Goal: Information Seeking & Learning: Learn about a topic

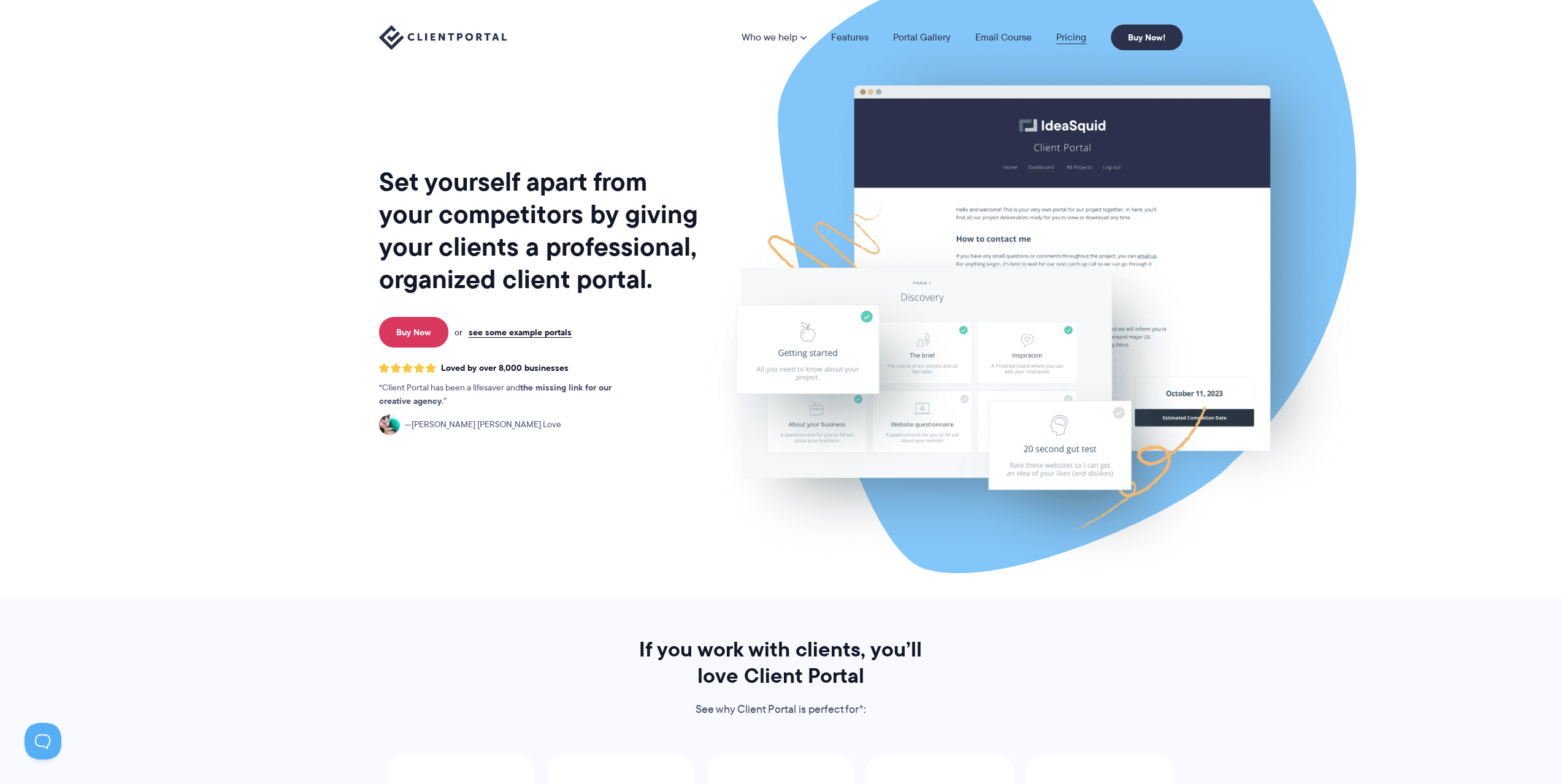
click at [1079, 34] on link "Pricing" at bounding box center [1071, 37] width 30 height 10
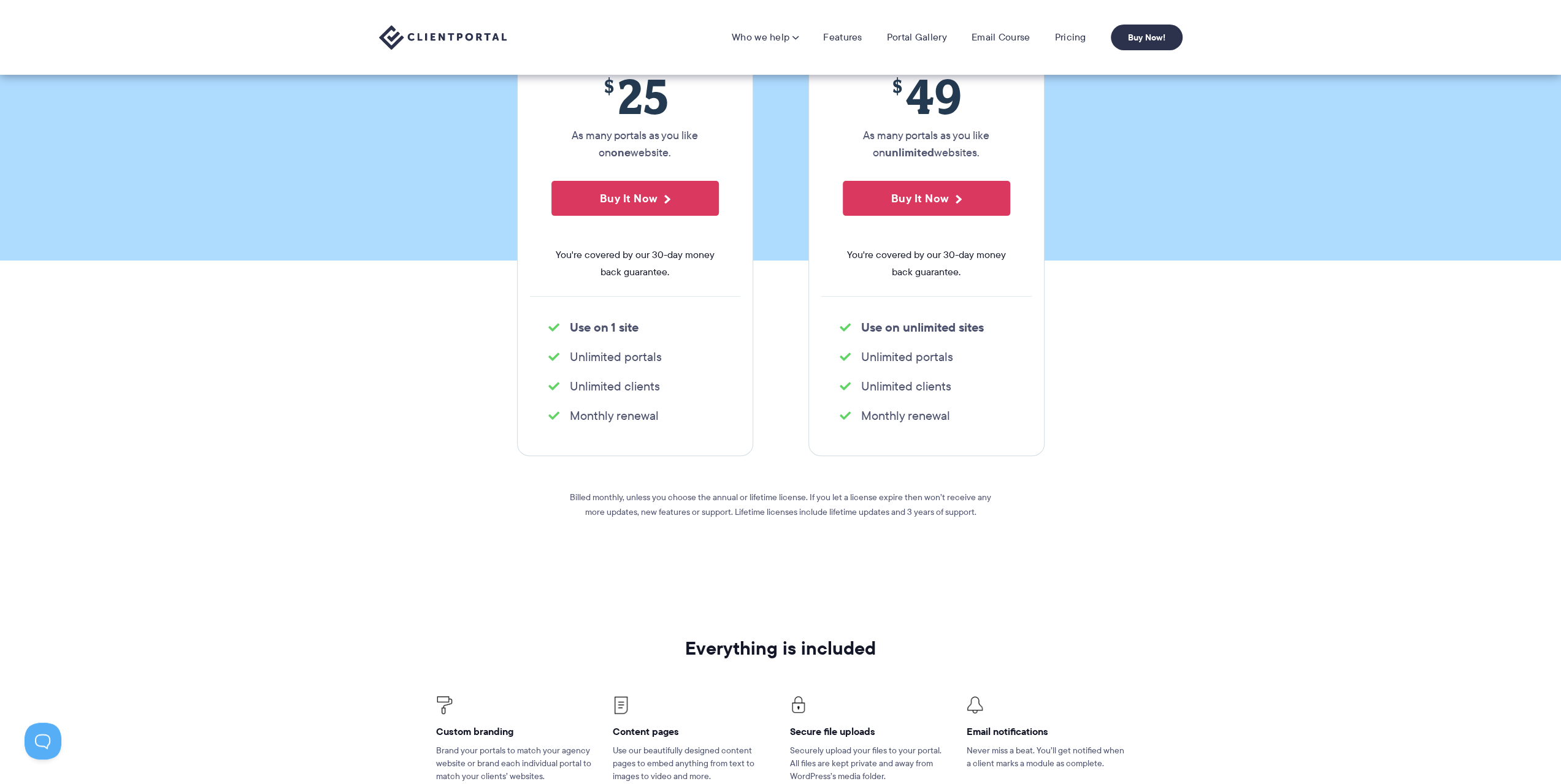
scroll to position [61, 0]
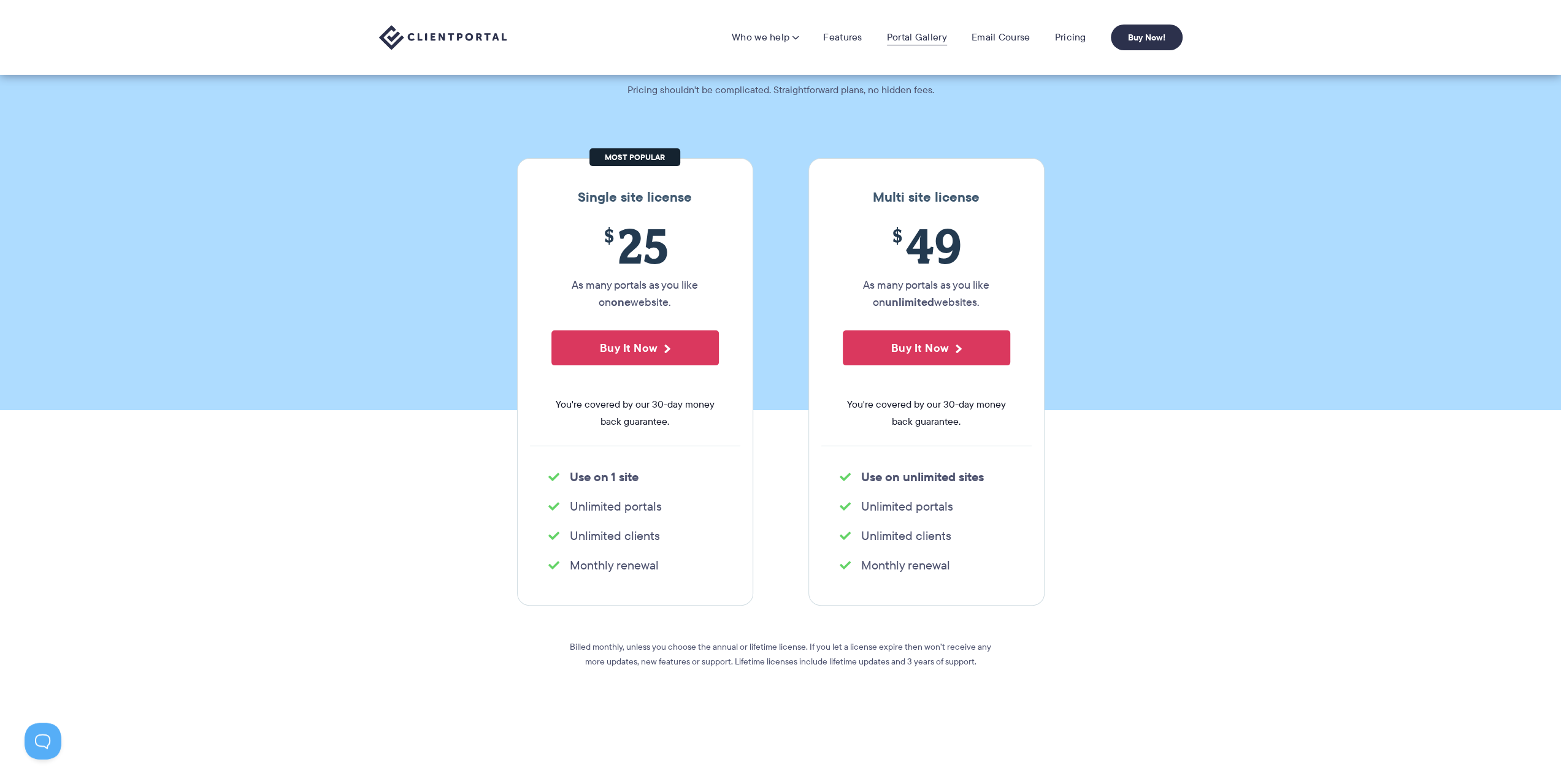
click at [918, 32] on link "Portal Gallery" at bounding box center [917, 37] width 60 height 13
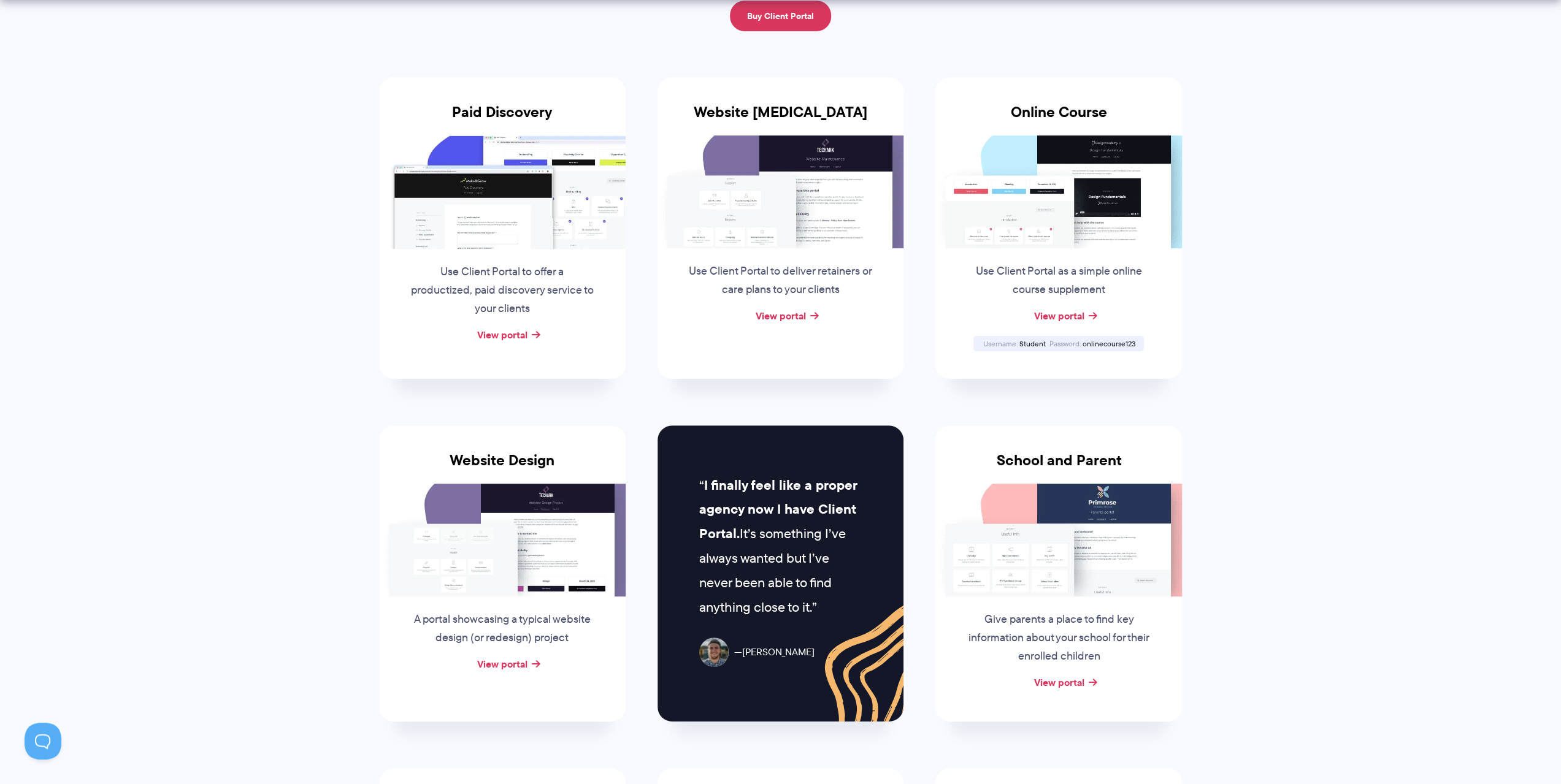
scroll to position [245, 0]
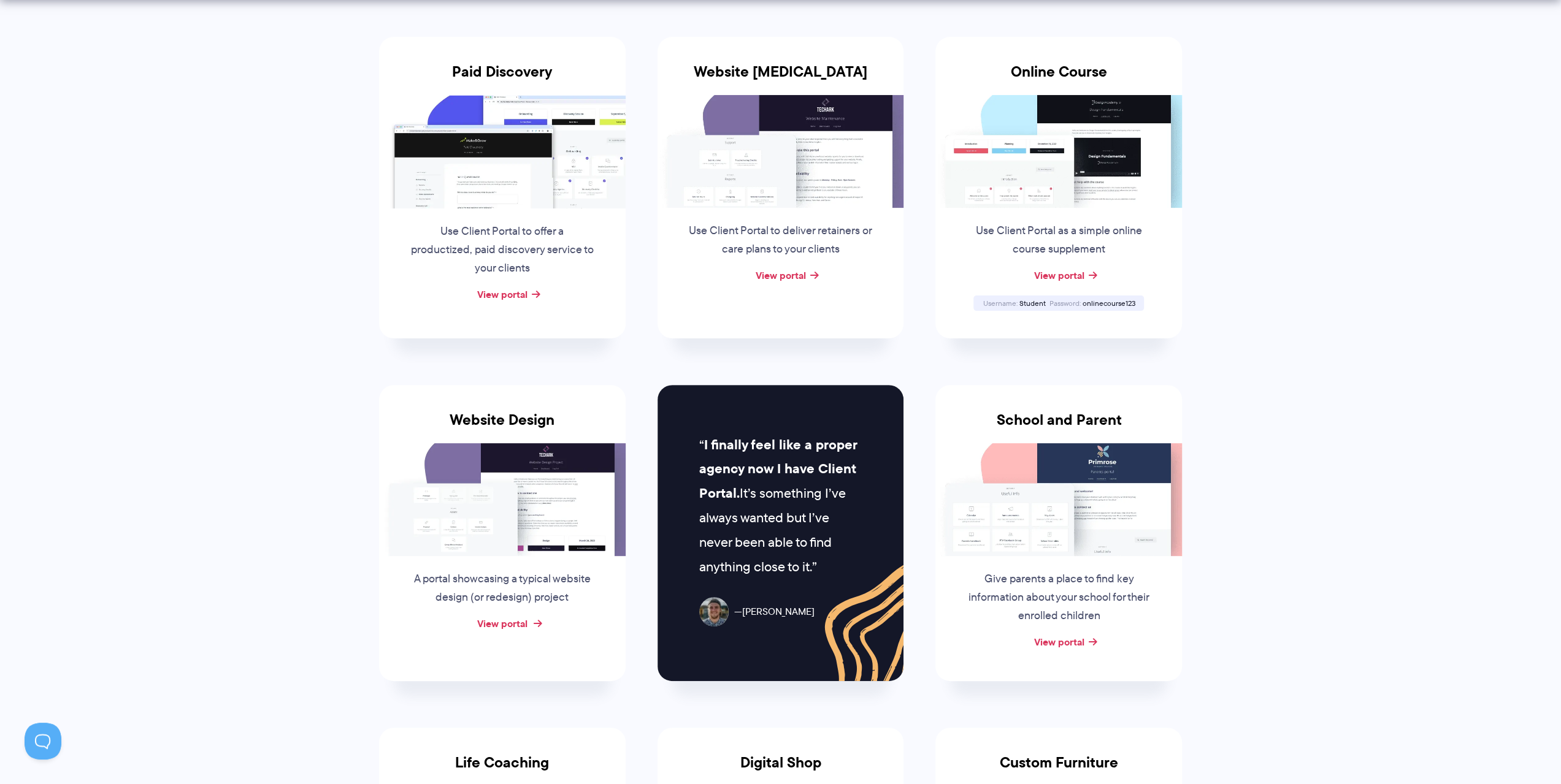
click at [511, 619] on link "View portal" at bounding box center [503, 623] width 51 height 15
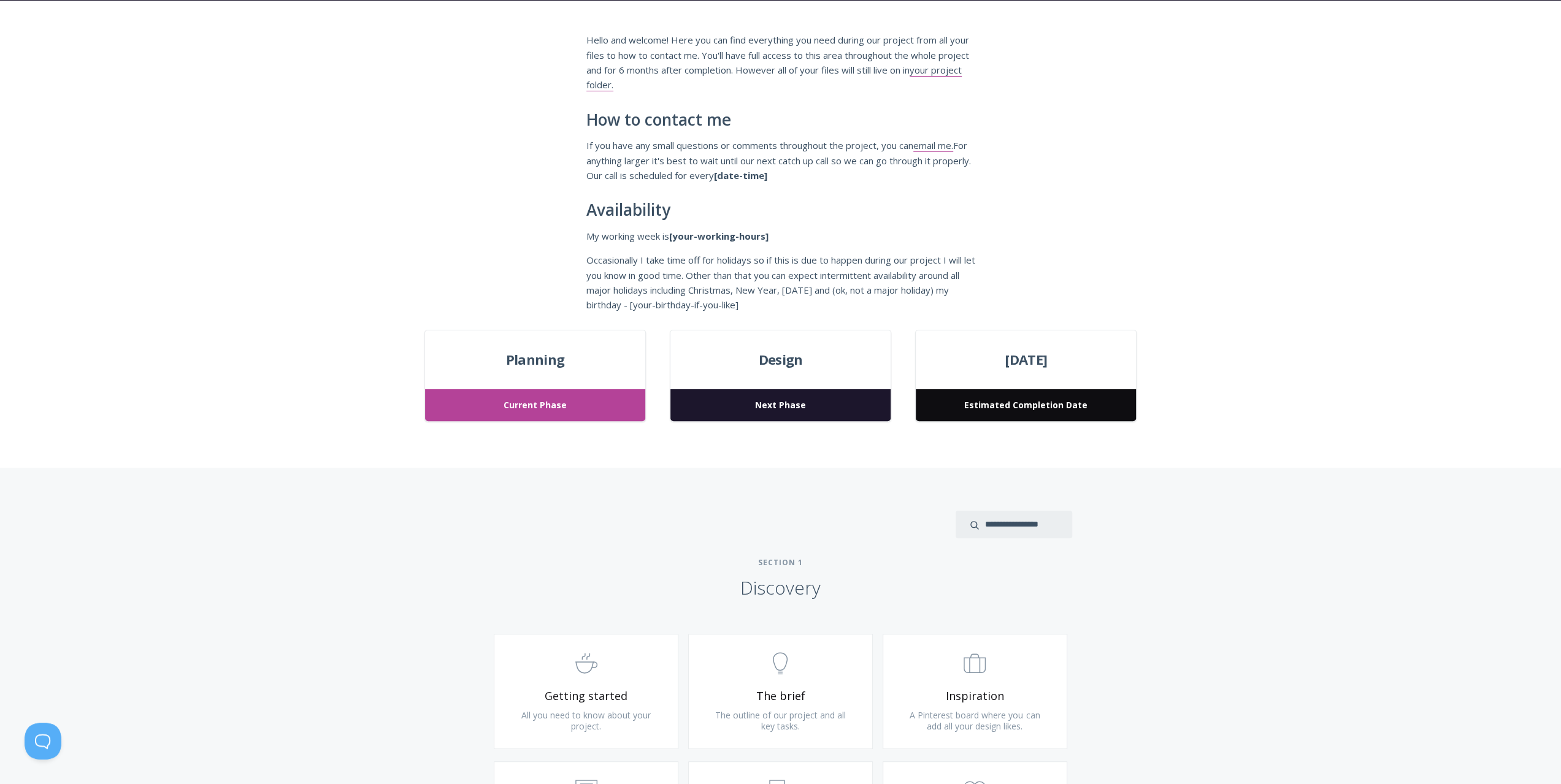
scroll to position [184, 0]
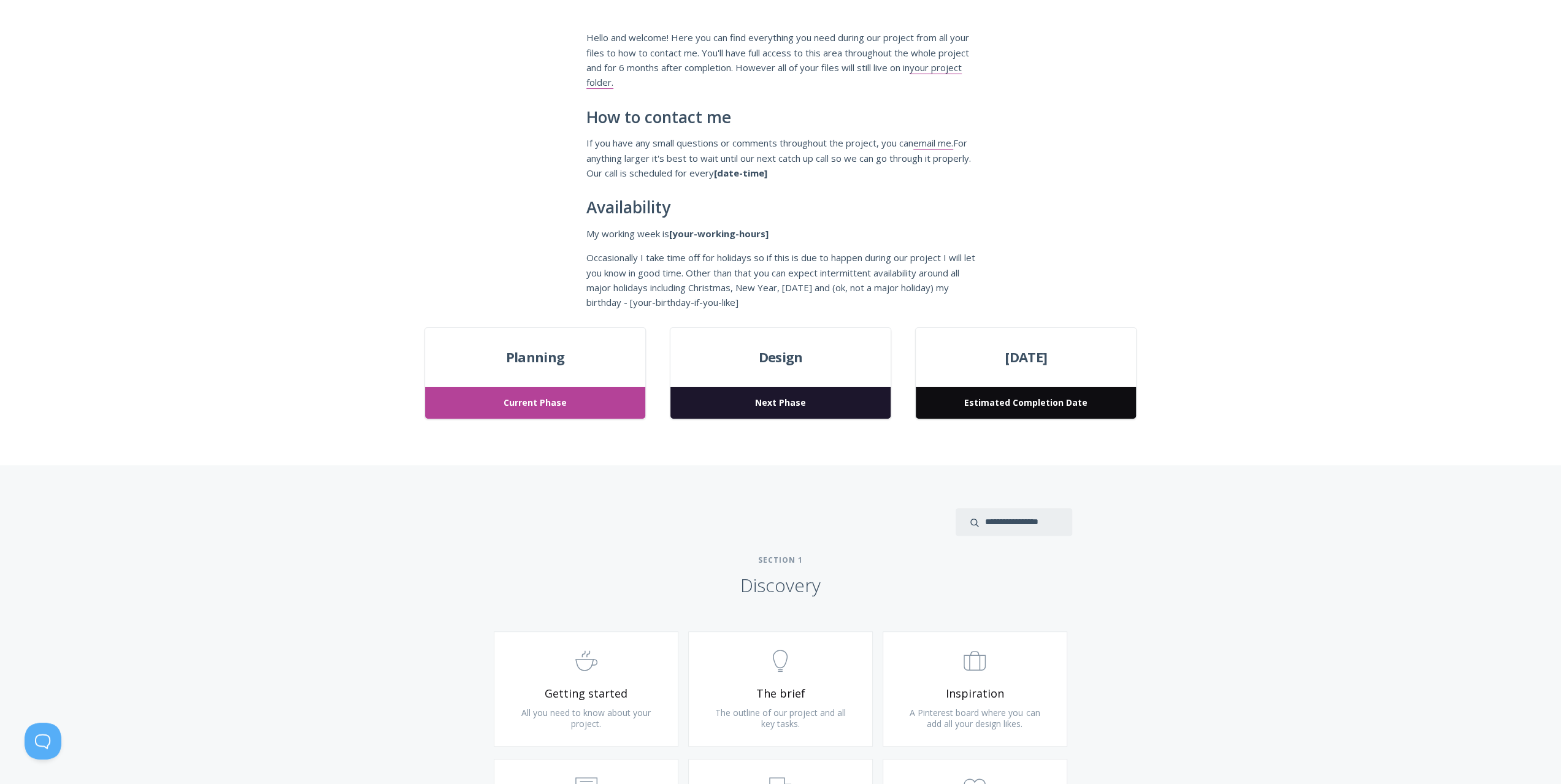
click at [754, 398] on span "Next Phase" at bounding box center [780, 402] width 219 height 32
click at [1006, 414] on span "Estimated Completion Date" at bounding box center [1025, 402] width 219 height 32
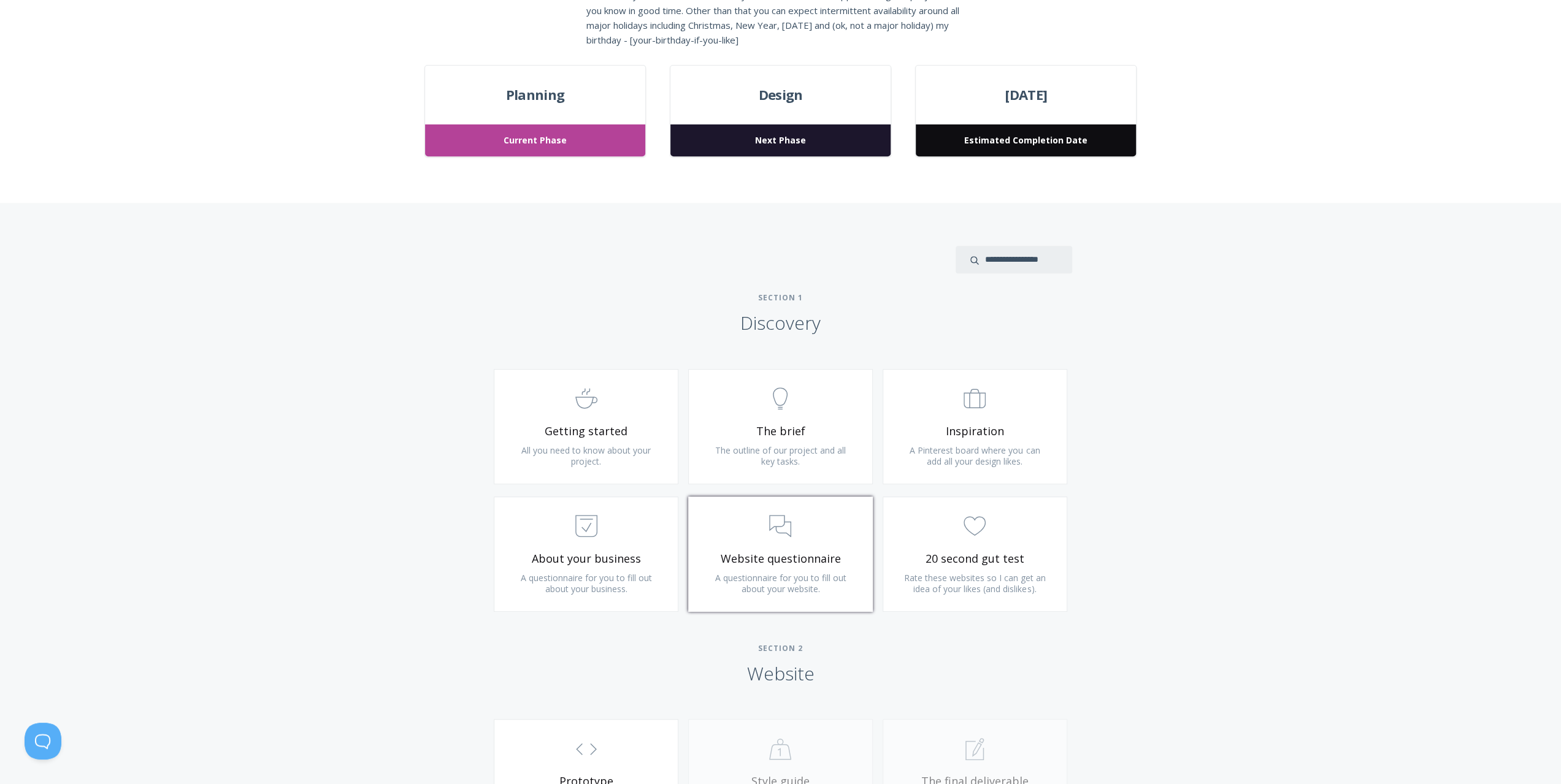
scroll to position [491, 0]
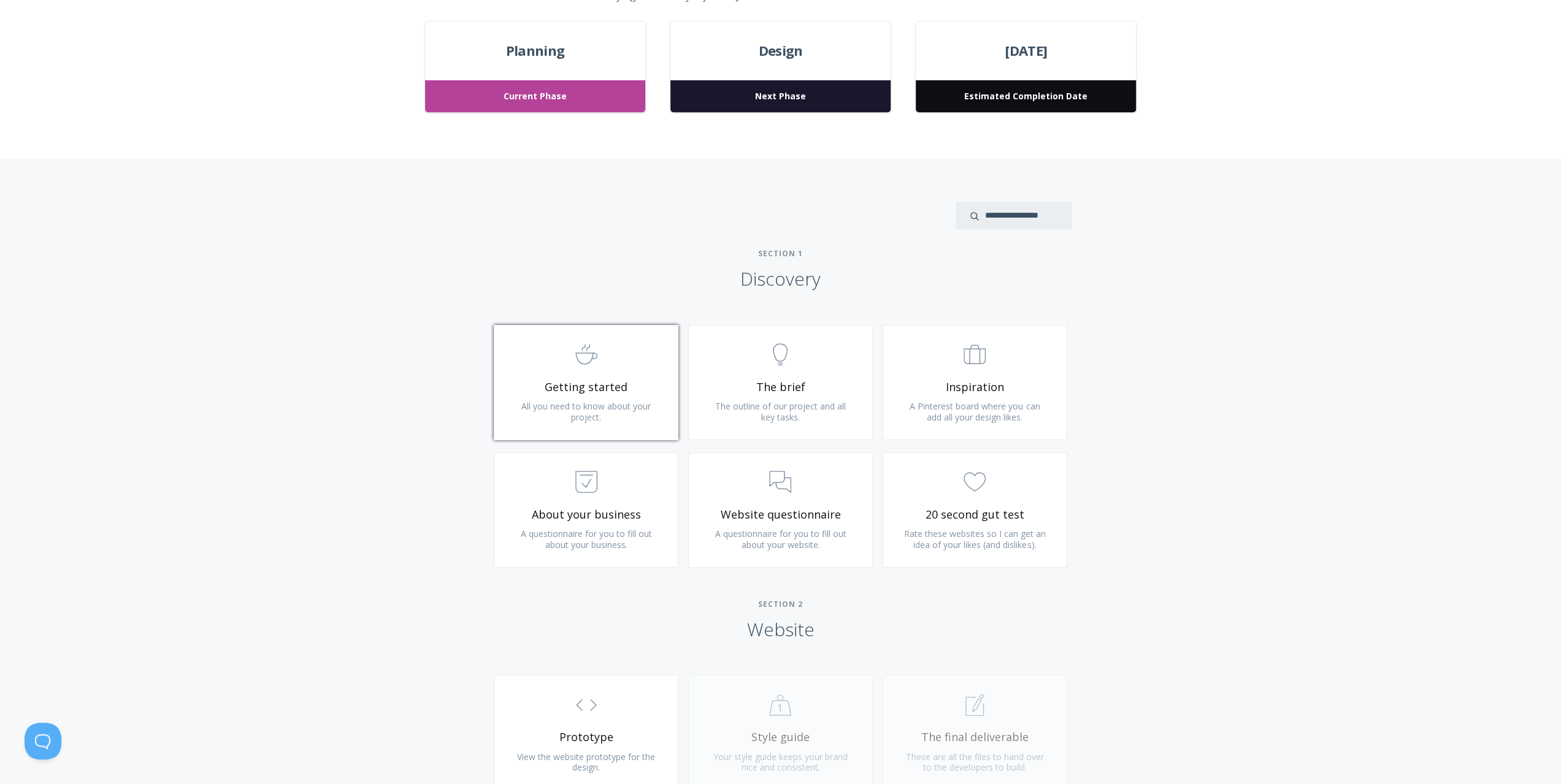
click at [581, 387] on span "Getting started" at bounding box center [586, 387] width 146 height 14
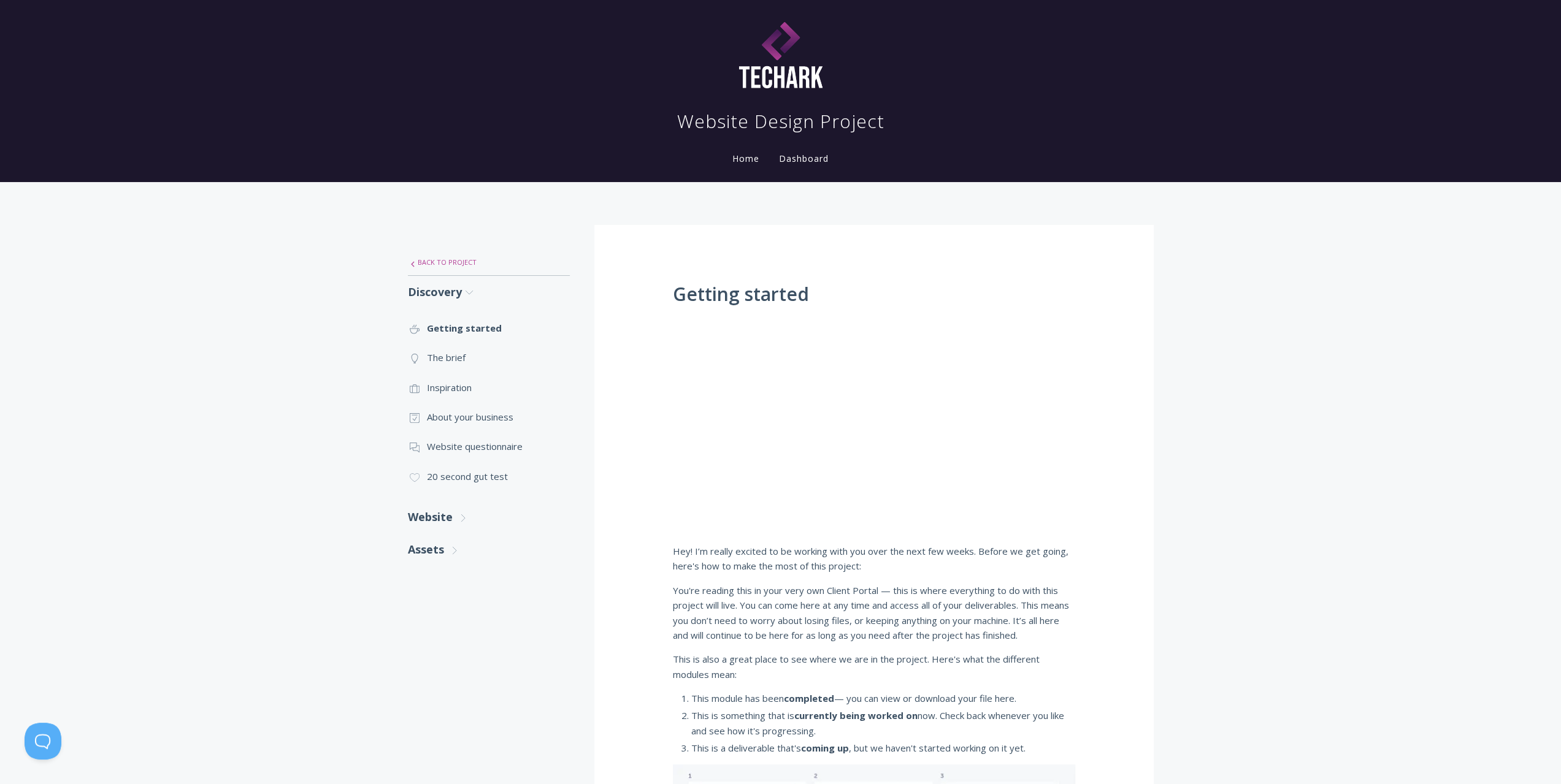
click at [432, 260] on link ".st0{fill:none;stroke:#000000;stroke-width:2;stroke-miterlimit:10;} Untitled-27…" at bounding box center [489, 262] width 162 height 25
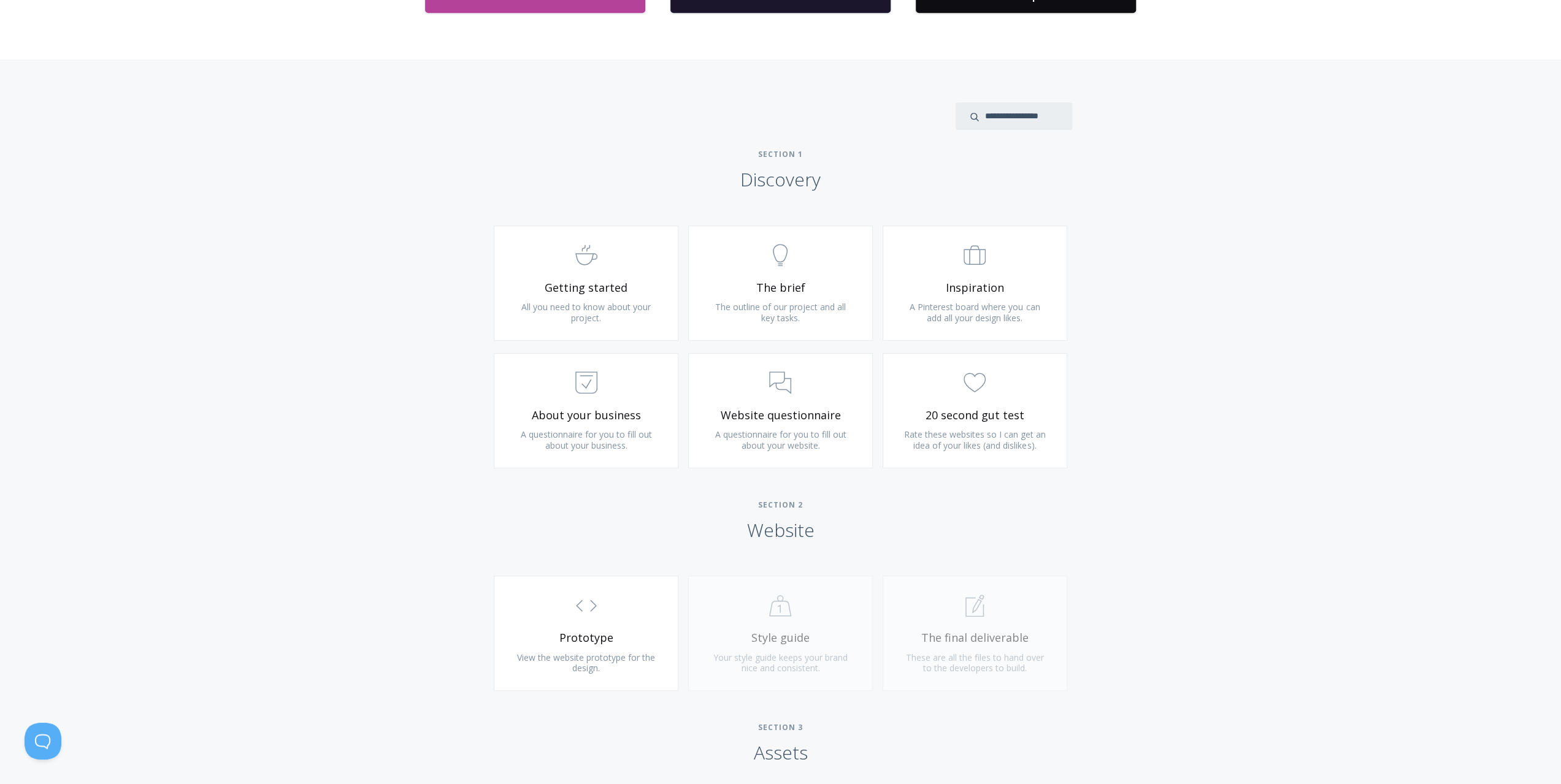
scroll to position [614, 0]
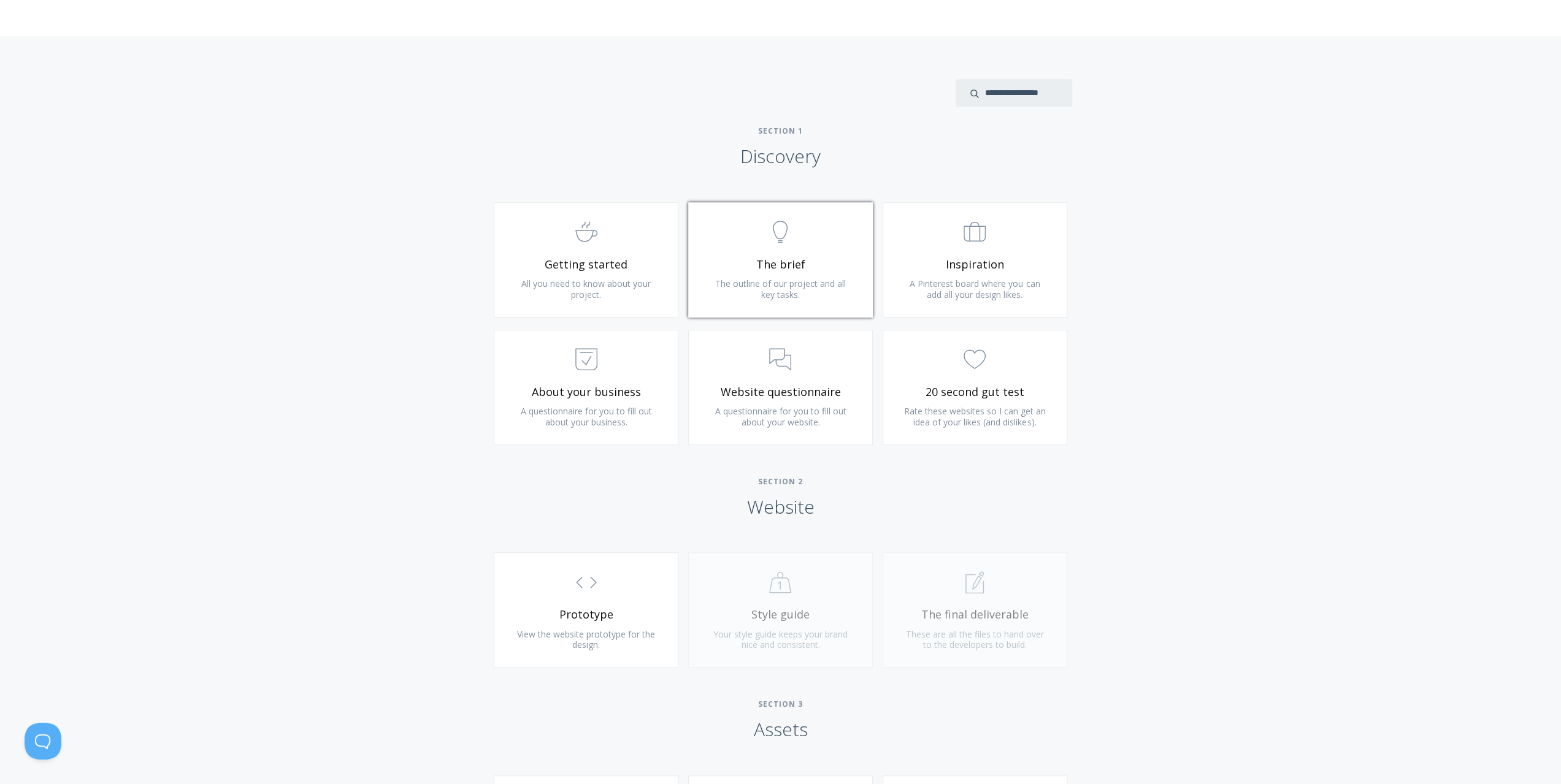
click at [799, 302] on link ".st0{fill:none;stroke:#000000;stroke-width:2;stroke-miterlimit:10;} Untitled-14…" at bounding box center [780, 260] width 185 height 115
click at [956, 422] on span "Rate these websites so I can get an idea of your likes (and dislikes)." at bounding box center [974, 416] width 141 height 22
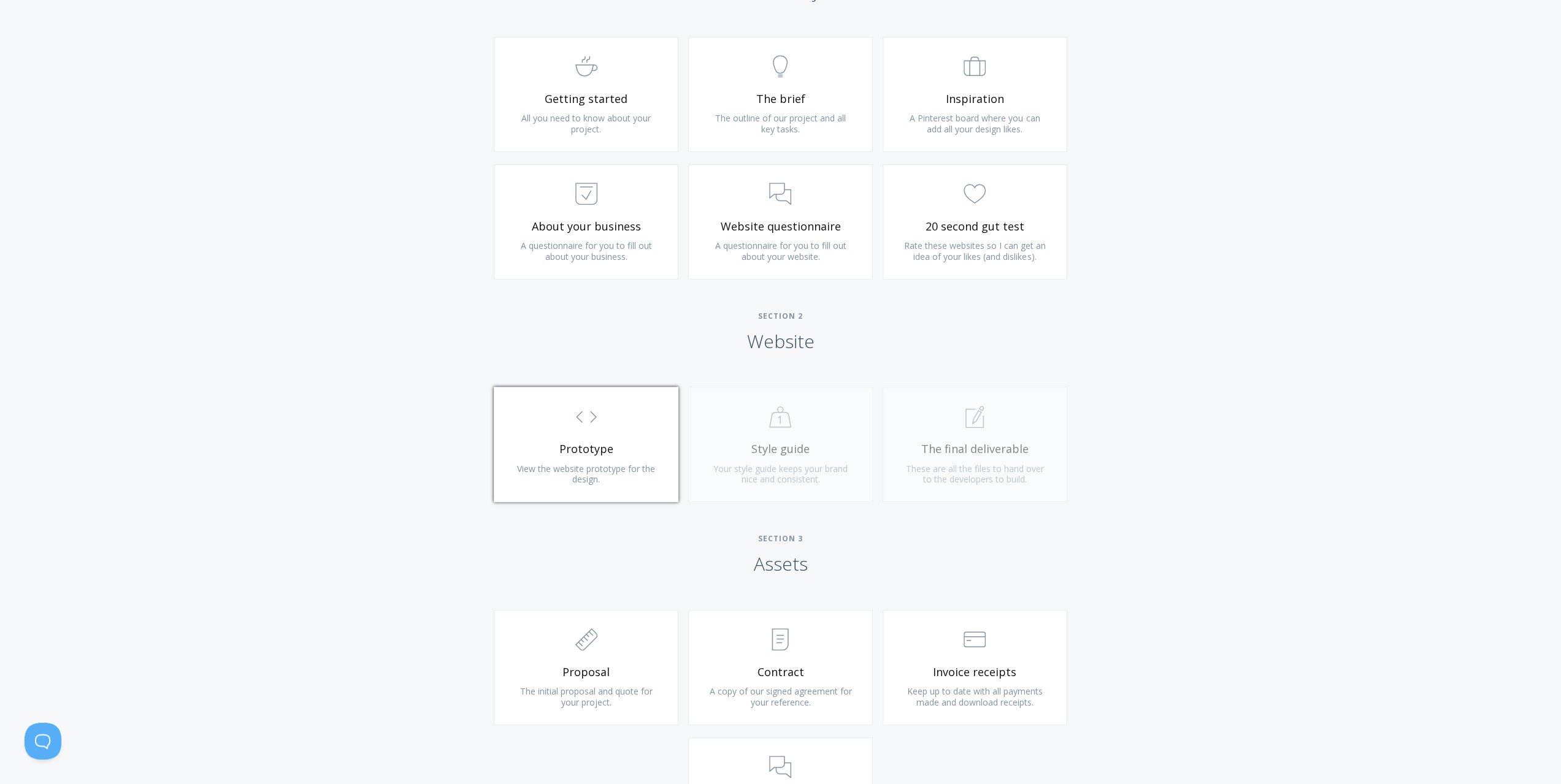
scroll to position [797, 0]
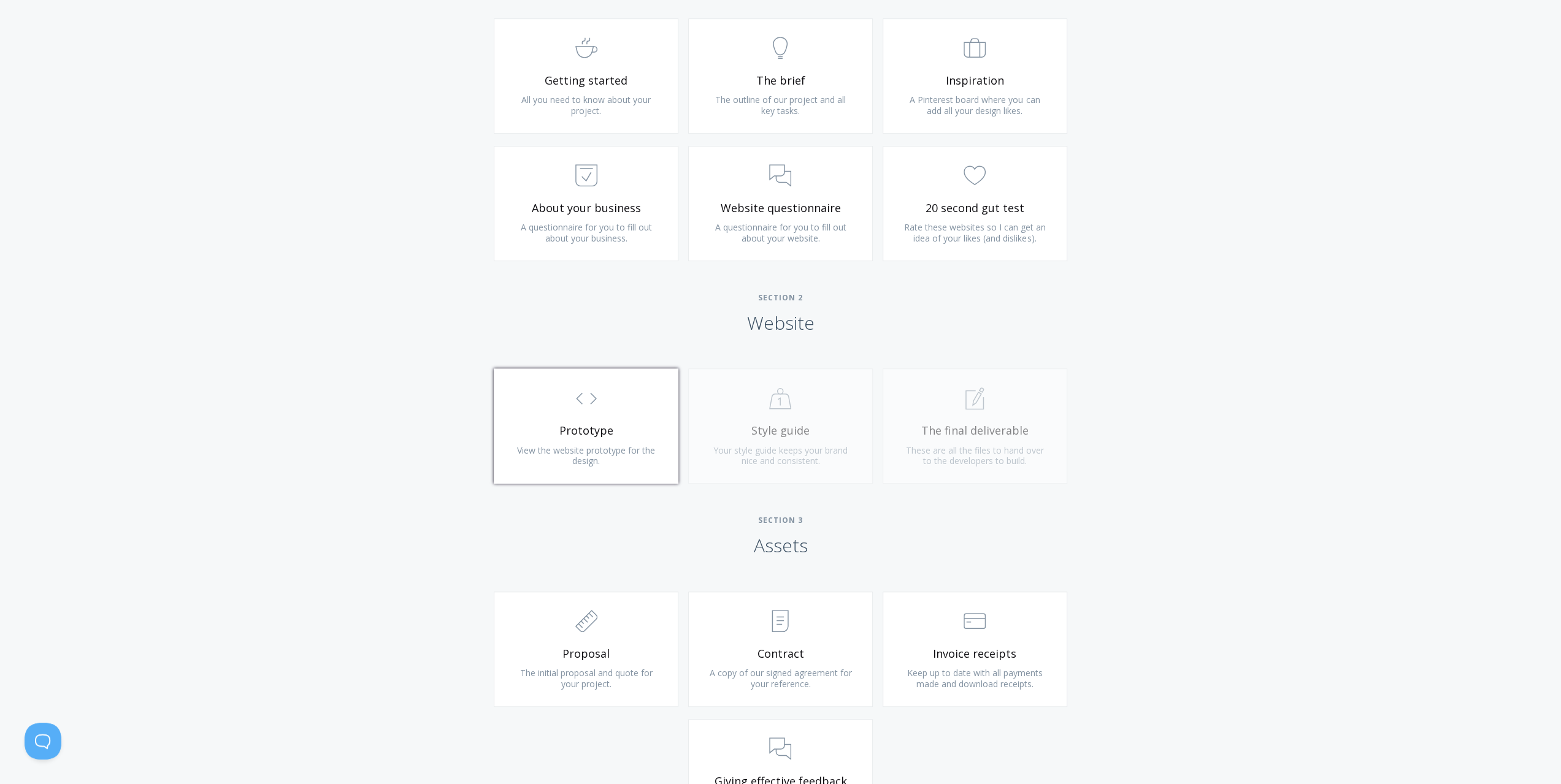
click at [593, 454] on span "View the website prototype for the design." at bounding box center [587, 455] width 138 height 22
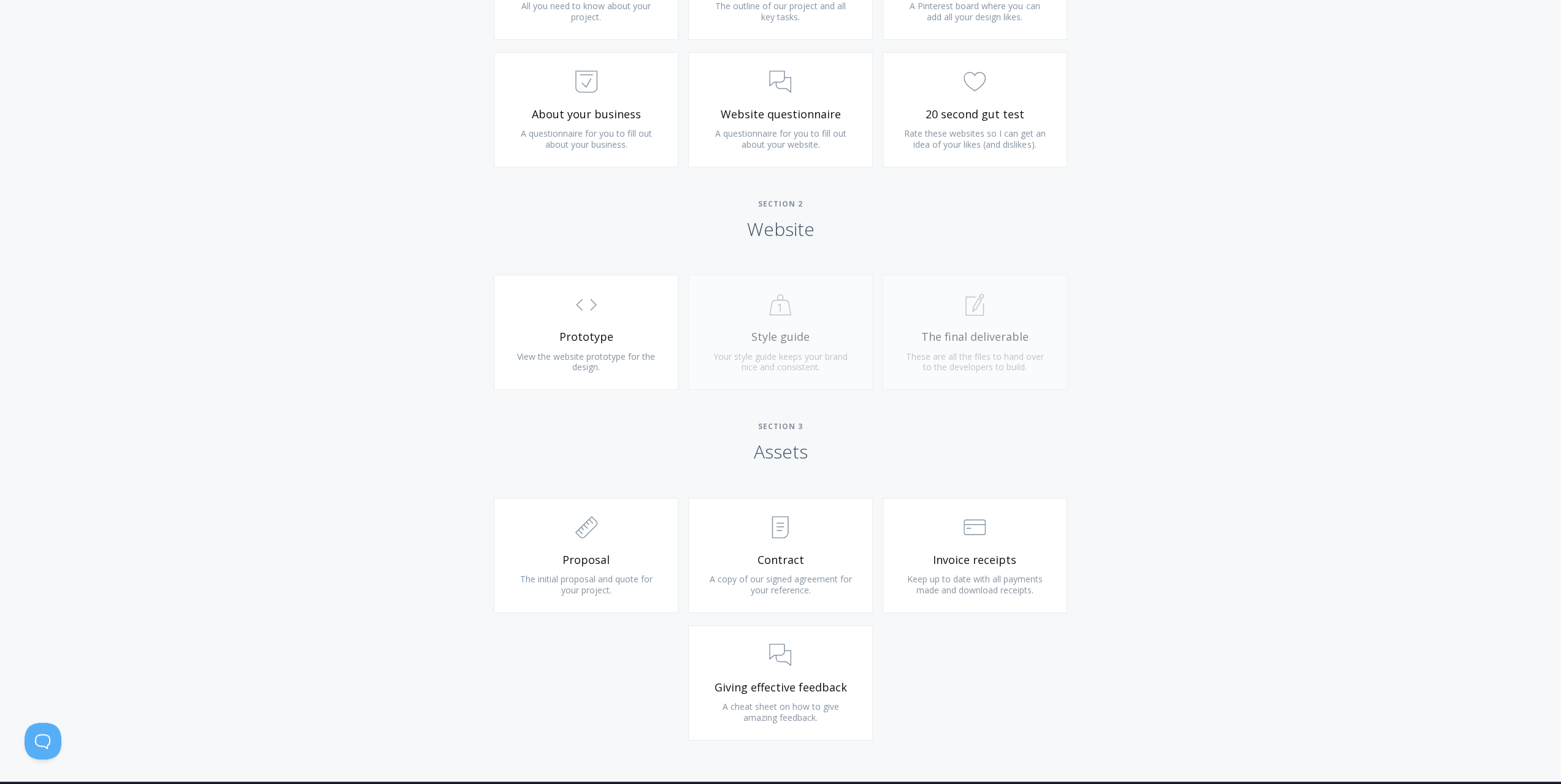
scroll to position [981, 0]
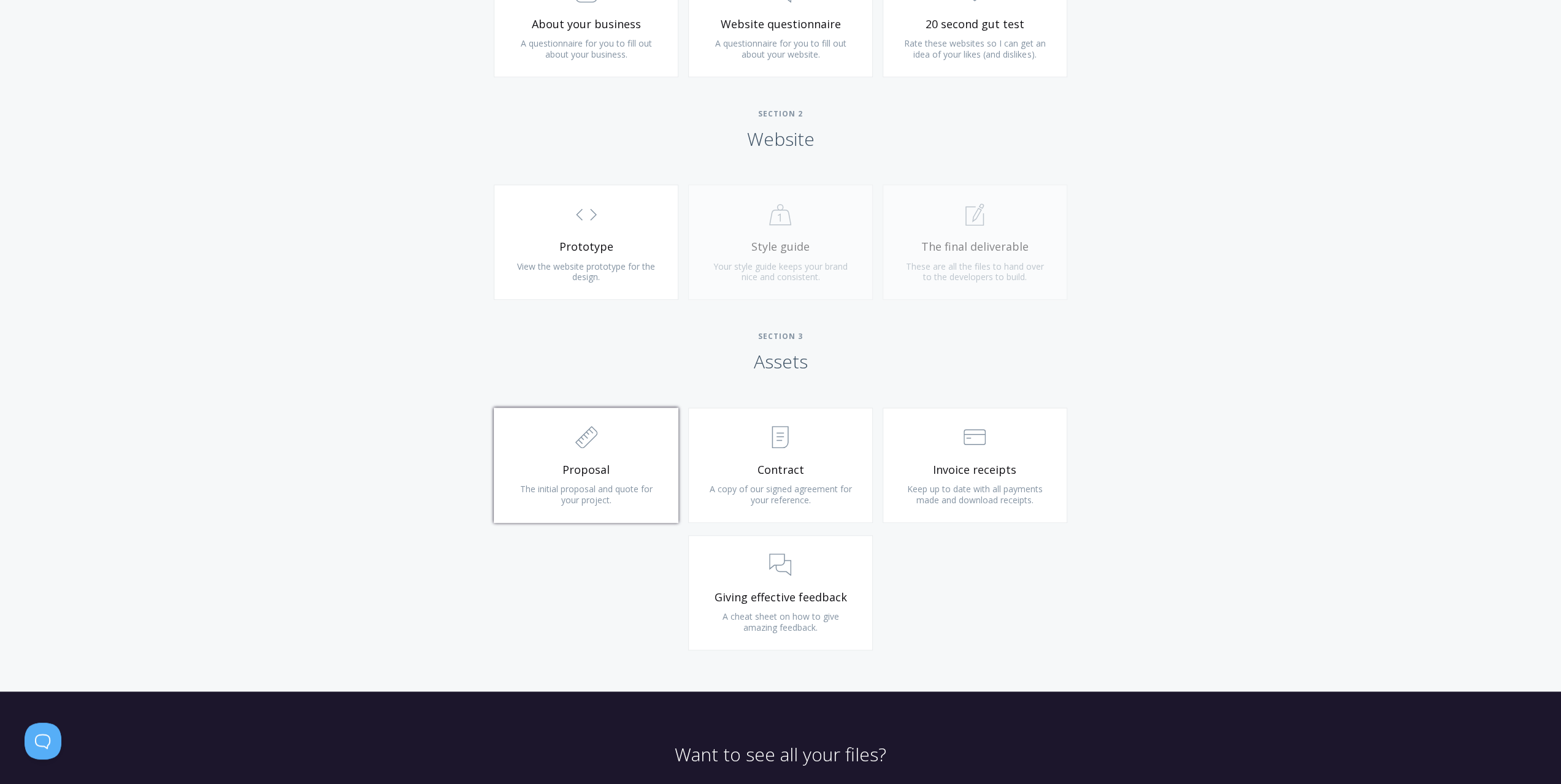
click at [611, 470] on span "Proposal" at bounding box center [586, 469] width 146 height 14
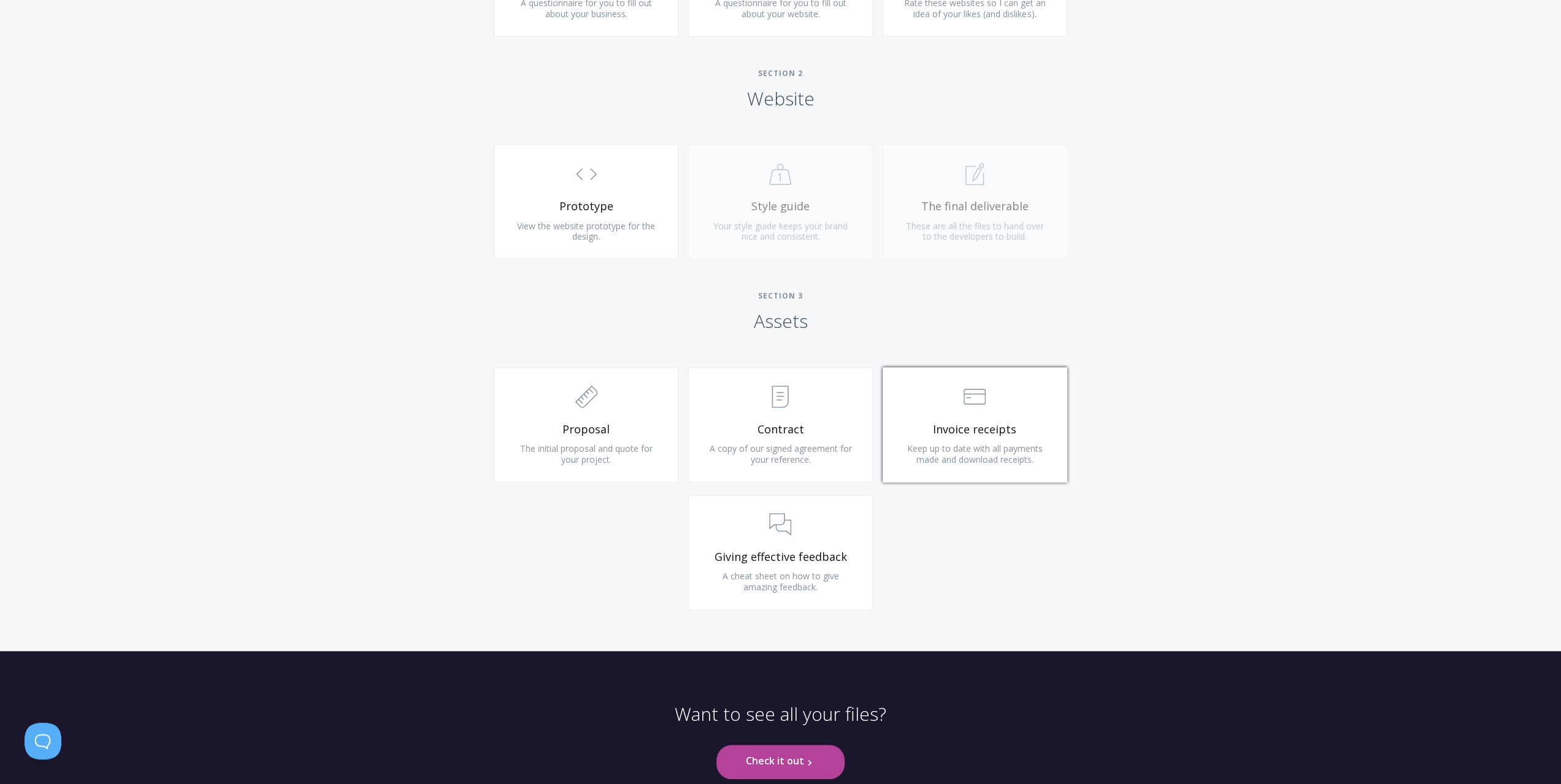
scroll to position [1099, 0]
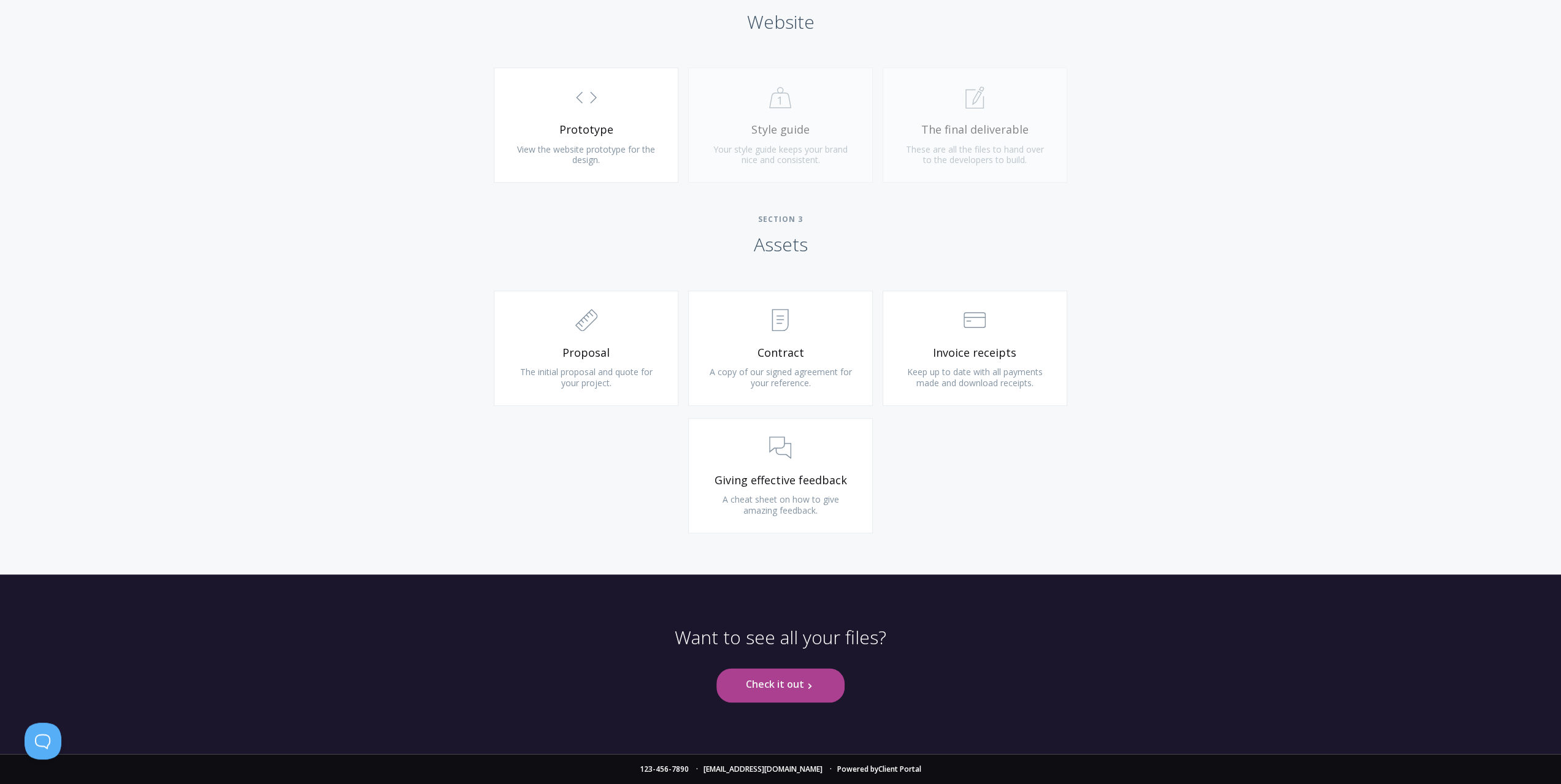
click at [782, 688] on link "Check it out .st0{fill:none;stroke:#000000;stroke-width:2;stroke-miterlimit:10;…" at bounding box center [780, 685] width 129 height 34
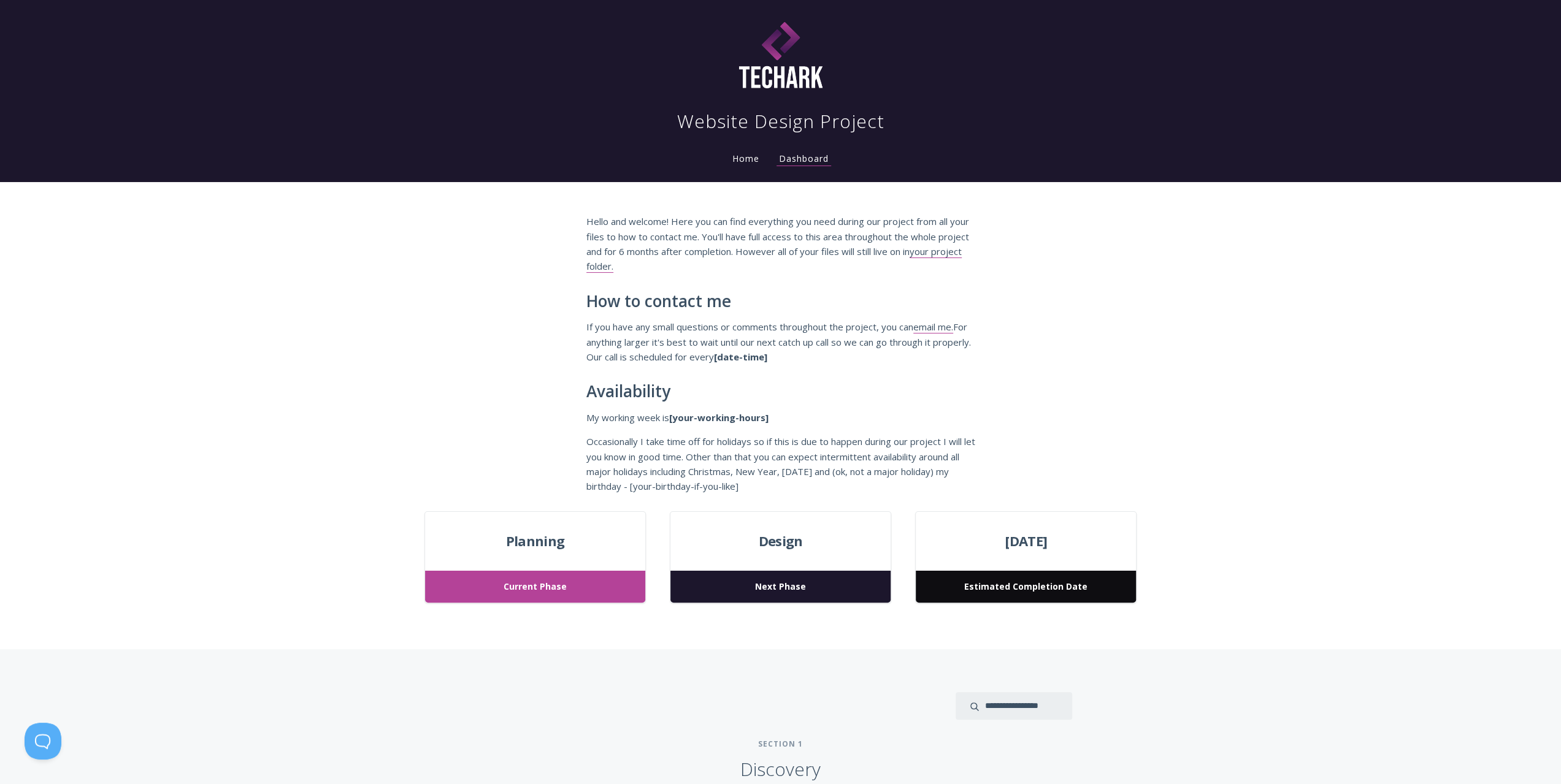
click at [740, 159] on link "Home" at bounding box center [745, 159] width 32 height 12
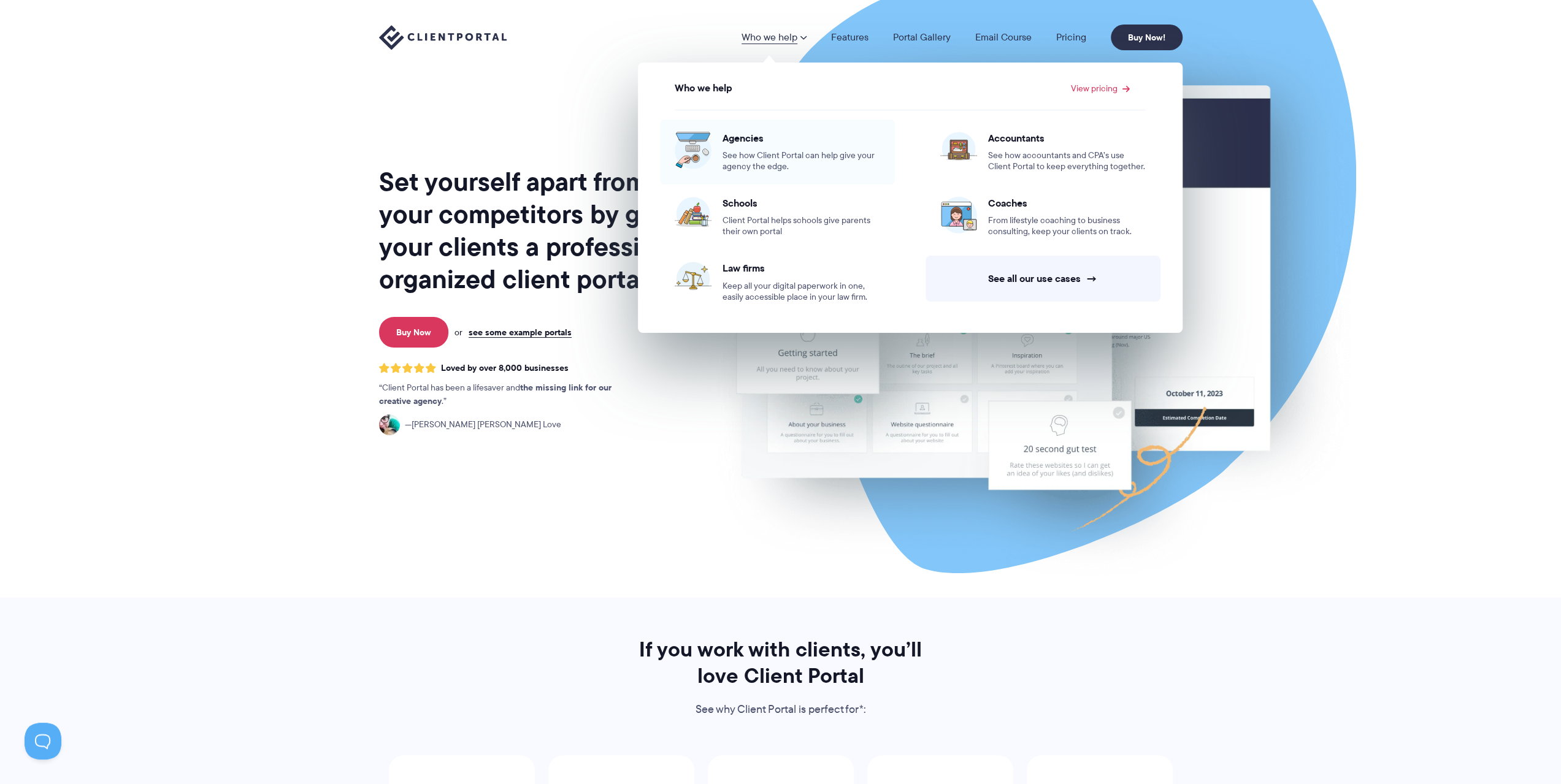
click at [759, 134] on span "Agencies" at bounding box center [802, 137] width 158 height 13
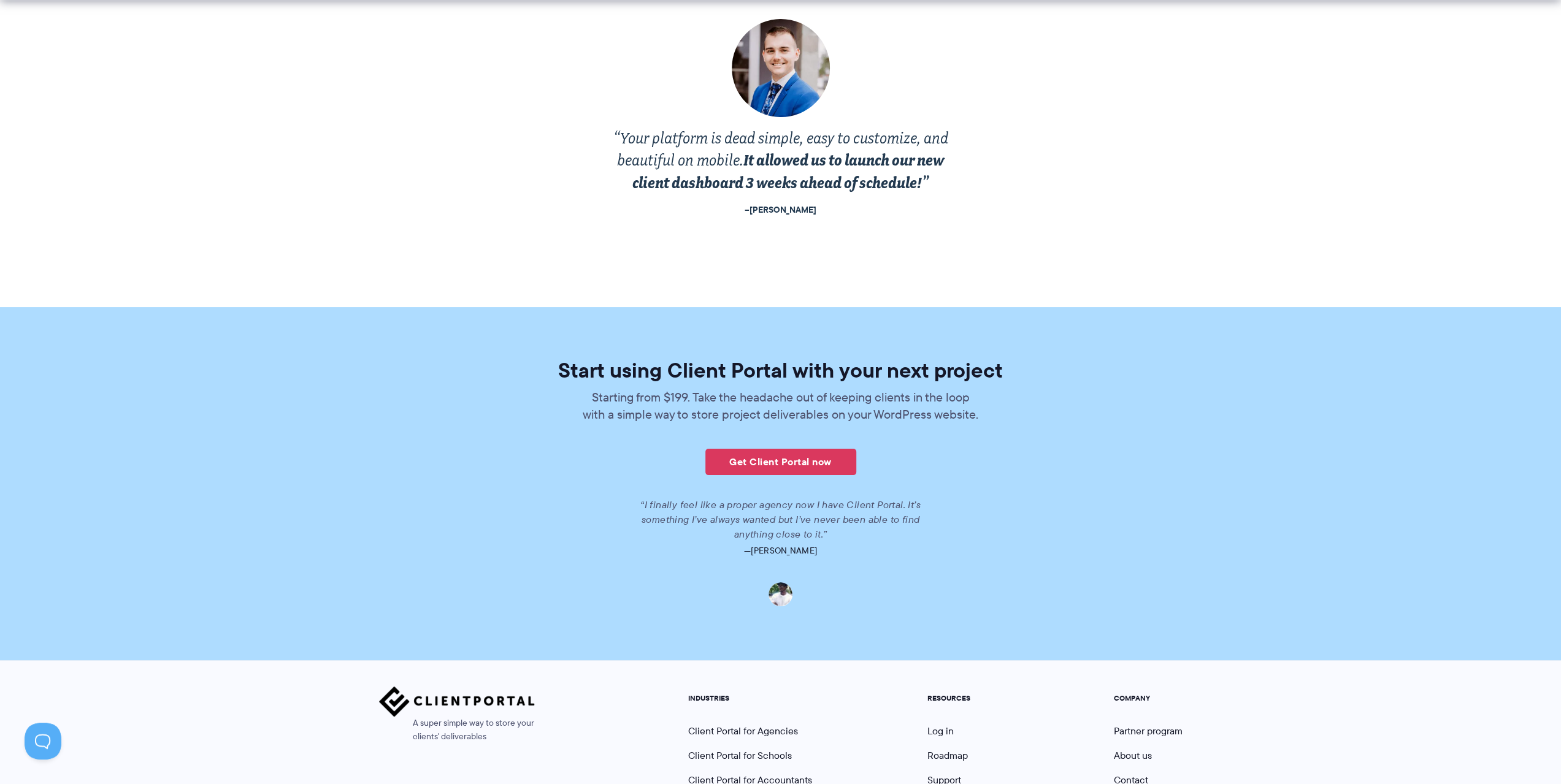
scroll to position [2603, 0]
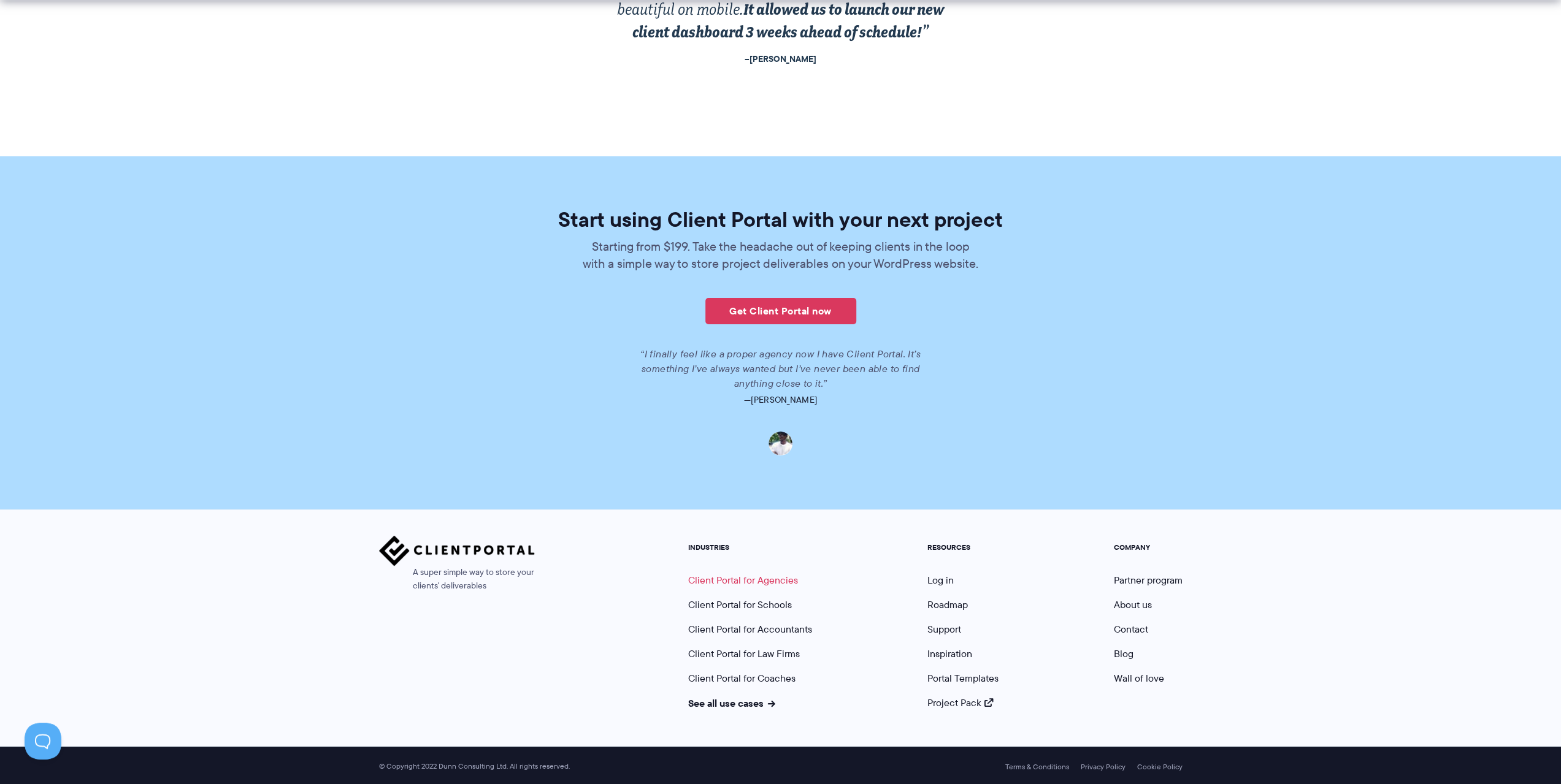
click at [784, 581] on link "Client Portal for Agencies" at bounding box center [742, 580] width 110 height 14
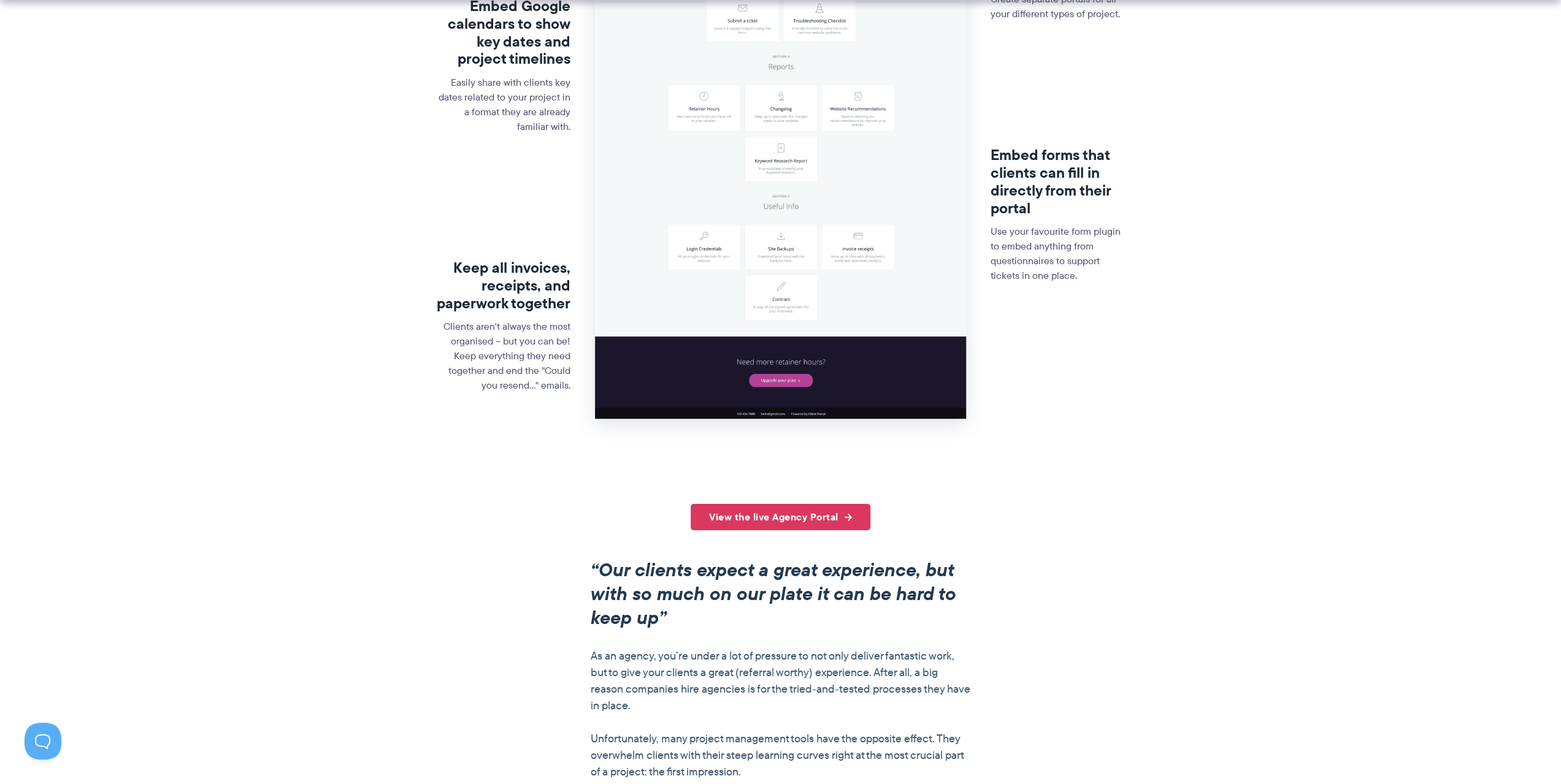
scroll to position [491, 0]
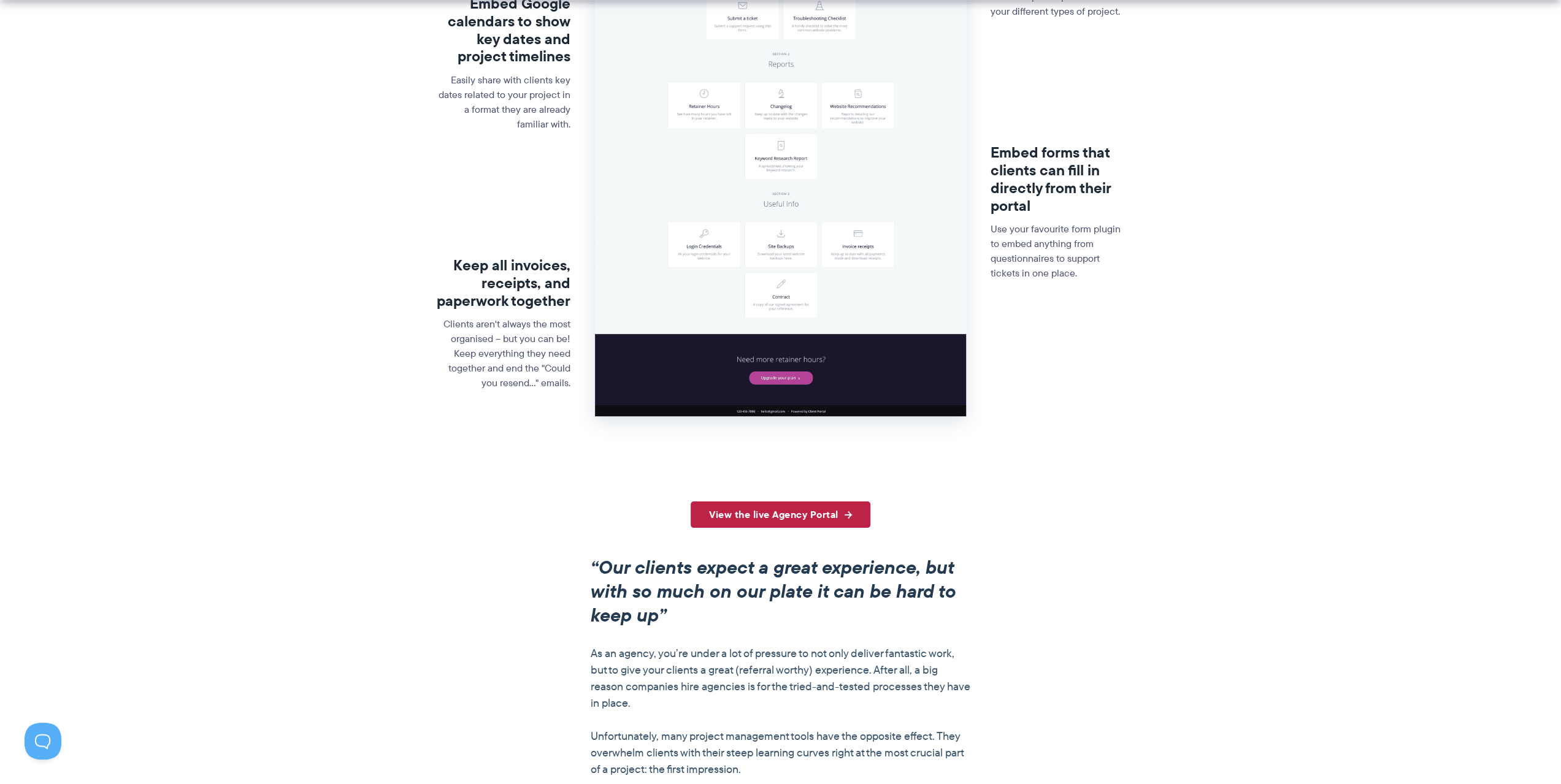
click at [778, 515] on link "View the live Agency Portal" at bounding box center [780, 514] width 179 height 26
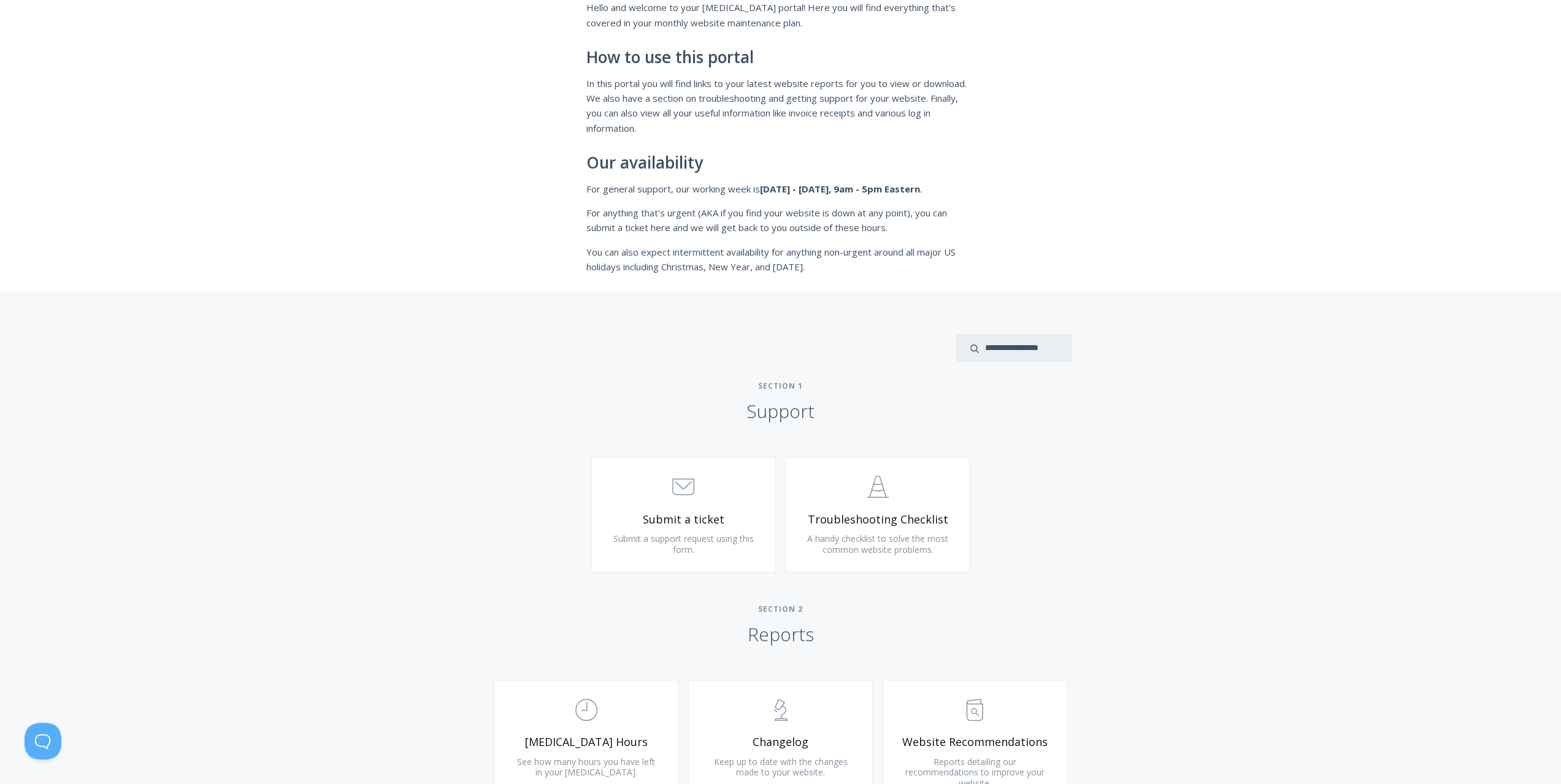
scroll to position [245, 0]
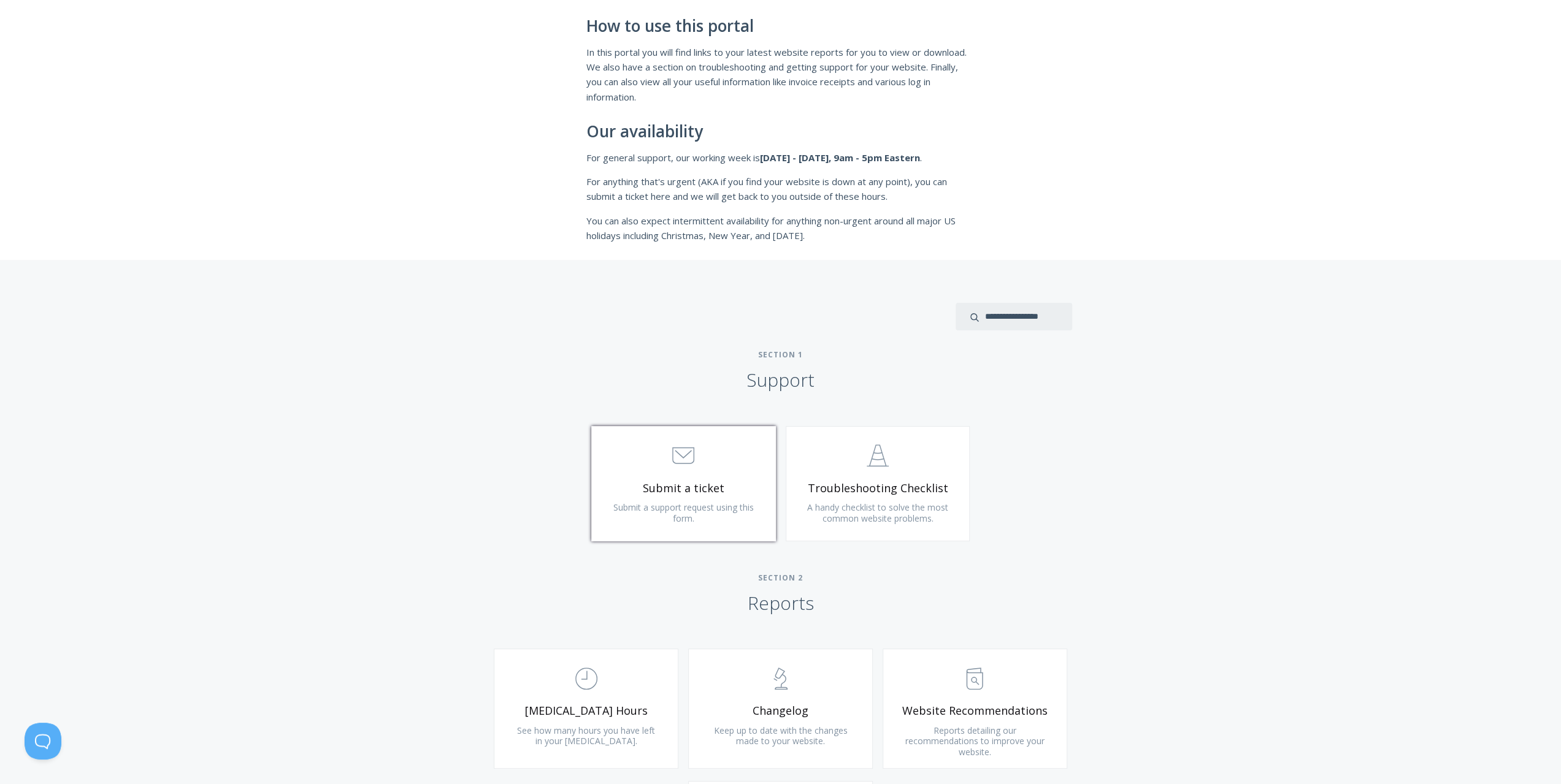
click at [688, 518] on span "Submit a support request using this form." at bounding box center [684, 512] width 140 height 22
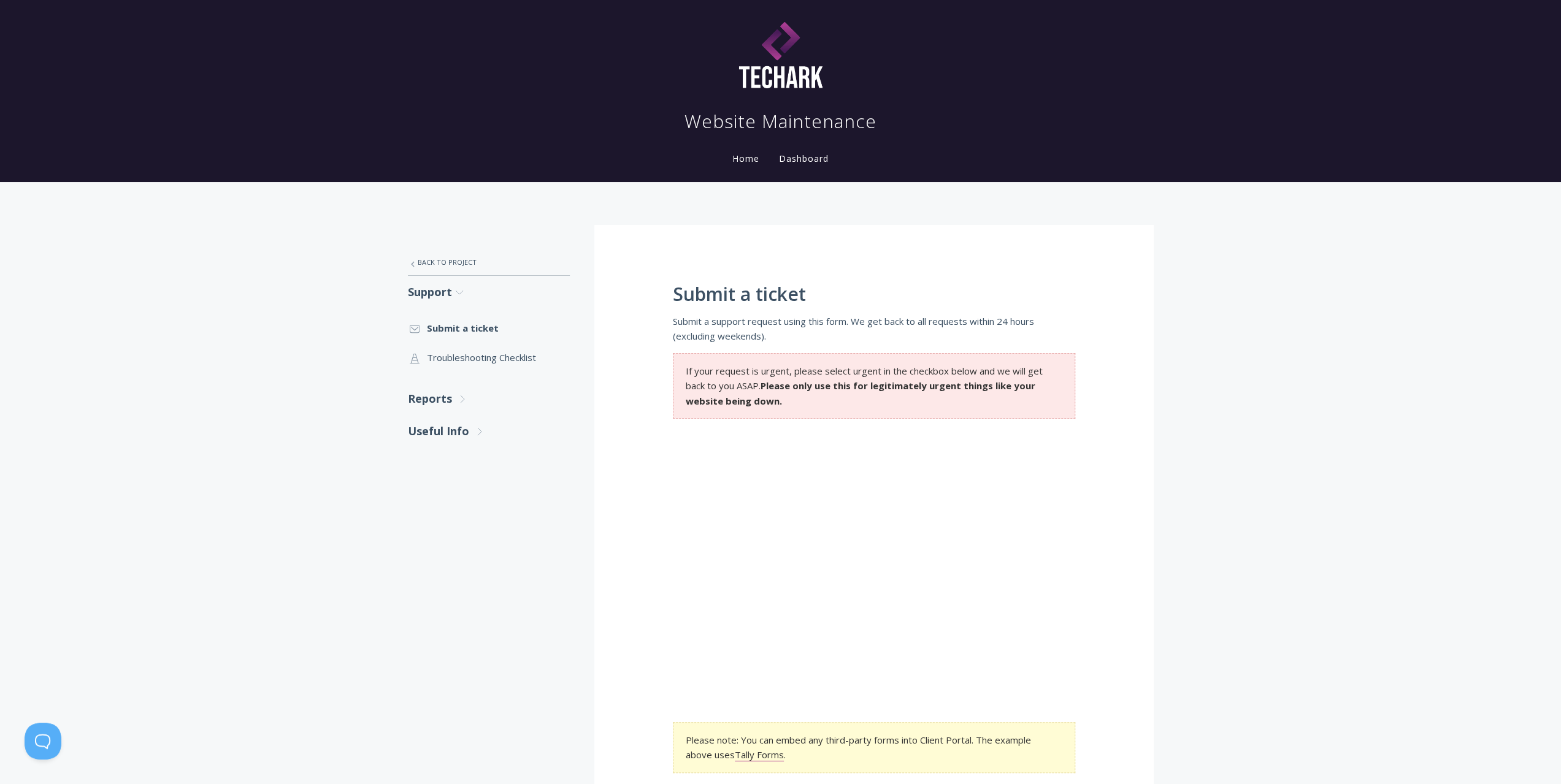
click at [787, 171] on nav "Website Maintenance Home Dashboard" at bounding box center [781, 91] width 785 height 172
click at [789, 163] on link "Dashboard" at bounding box center [804, 159] width 55 height 12
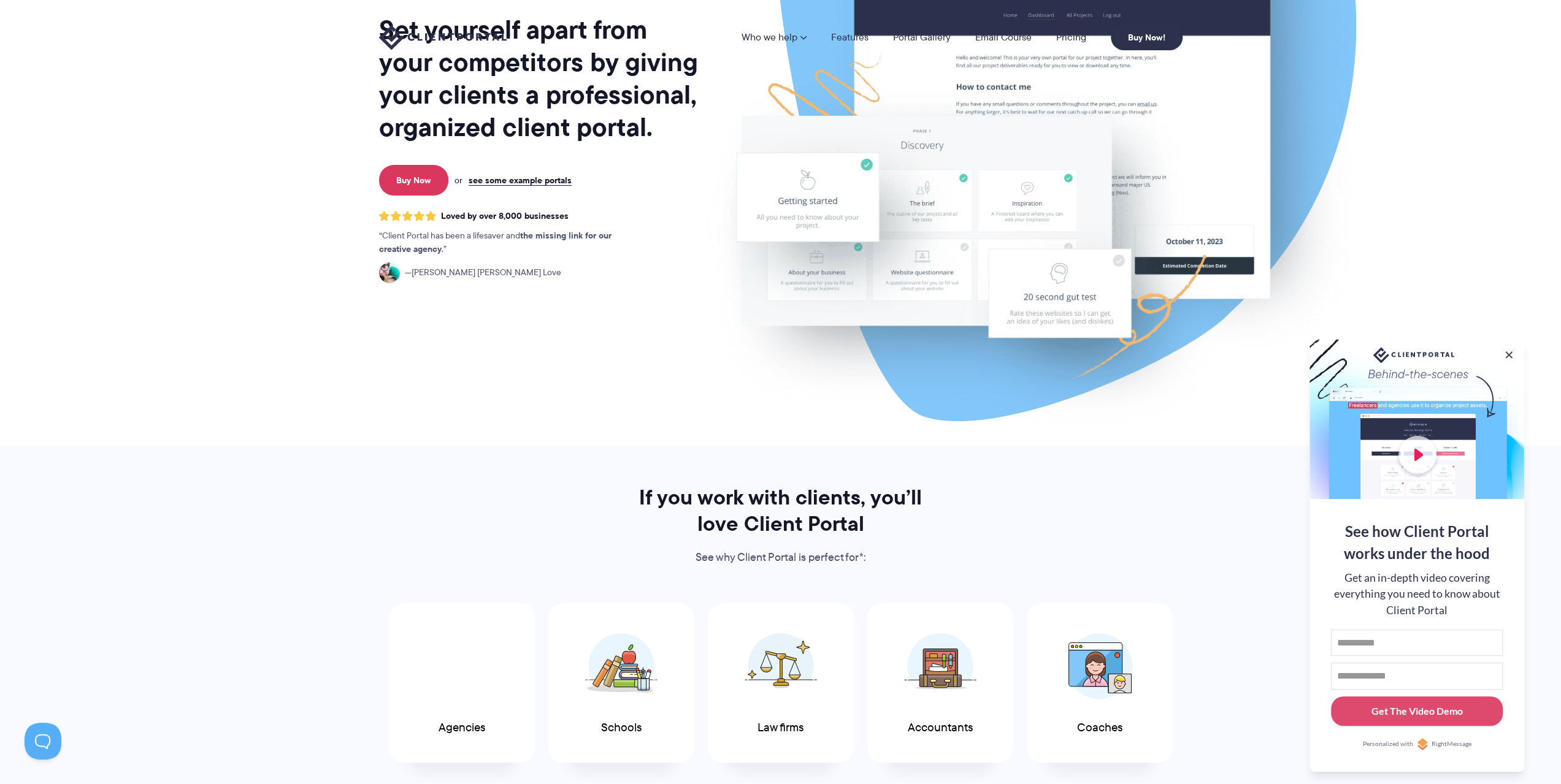
scroll to position [184, 0]
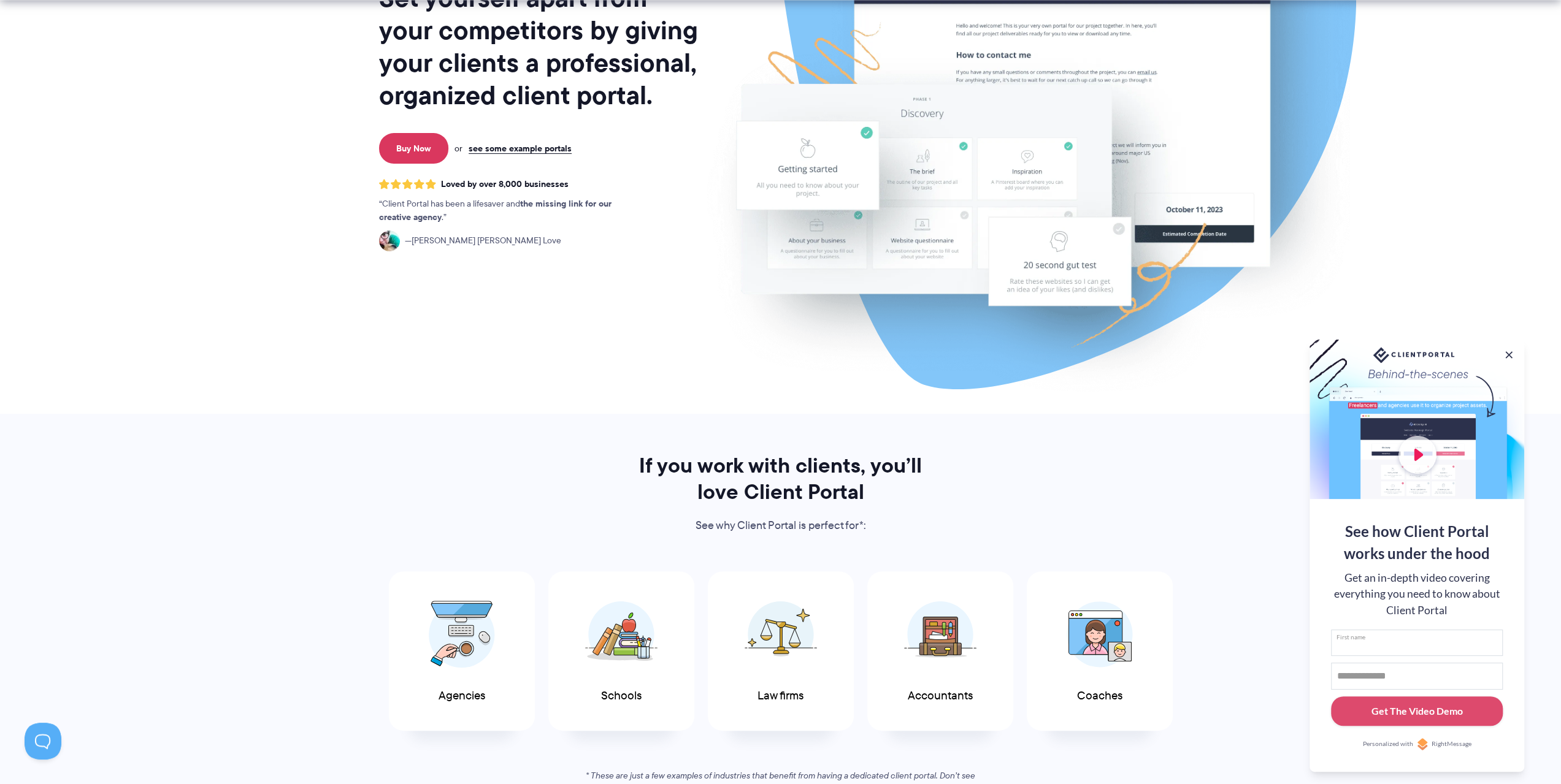
click at [1389, 641] on input "First name" at bounding box center [1417, 644] width 171 height 27
type input "**********"
click at [1393, 716] on div "Get The Video Demo" at bounding box center [1418, 711] width 92 height 15
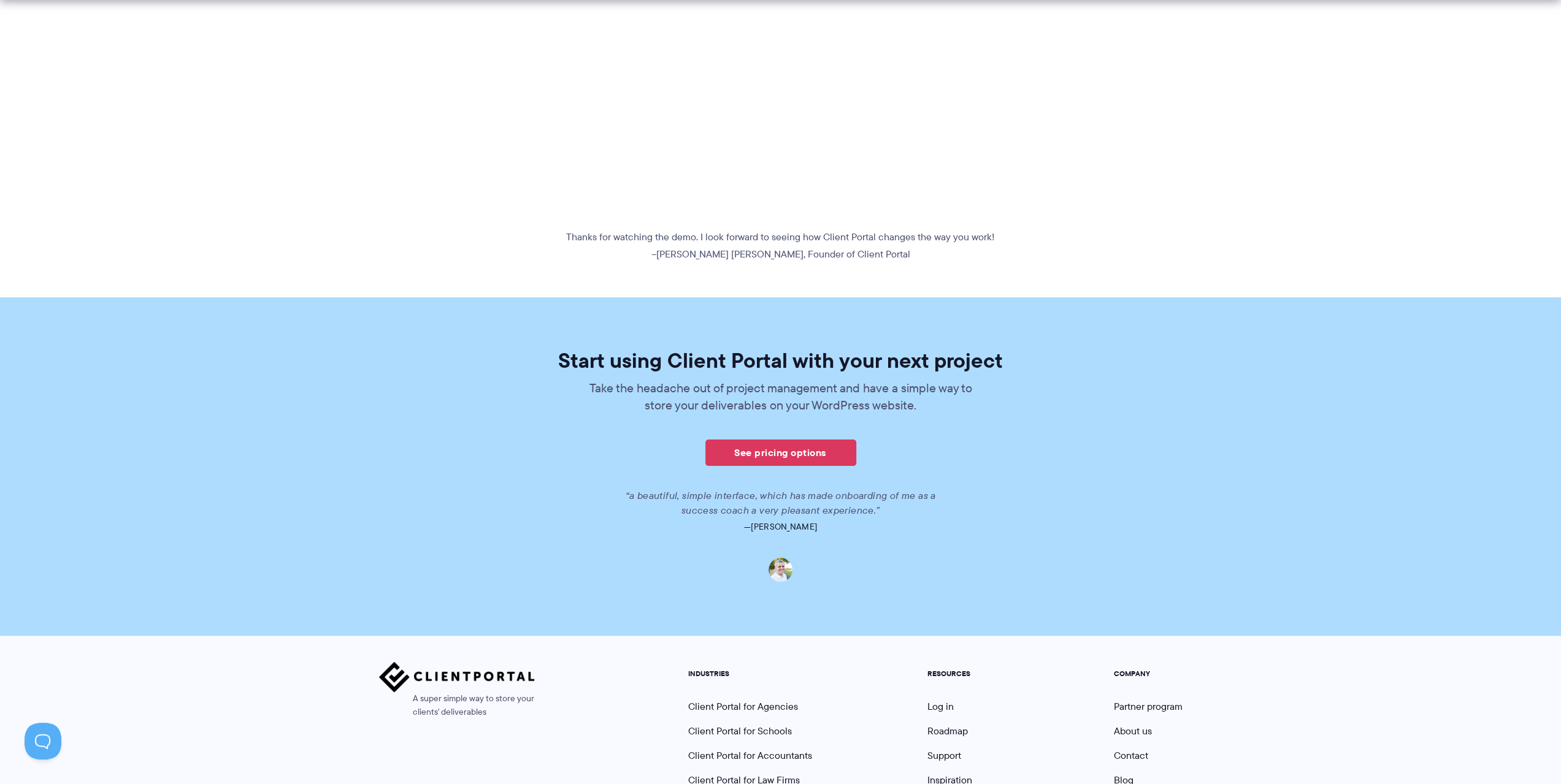
scroll to position [714, 0]
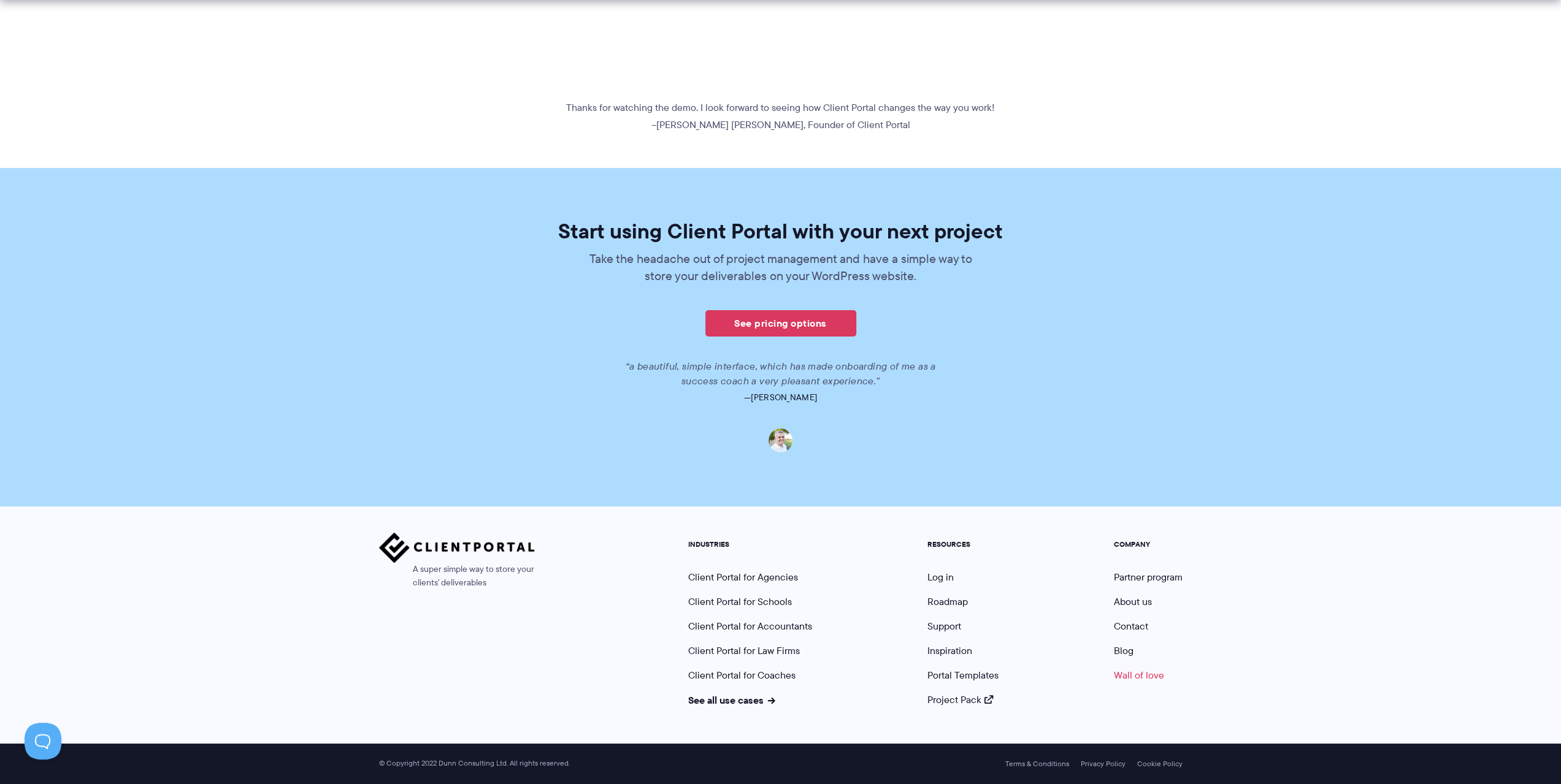
click at [1130, 678] on link "Wall of love" at bounding box center [1139, 675] width 51 height 14
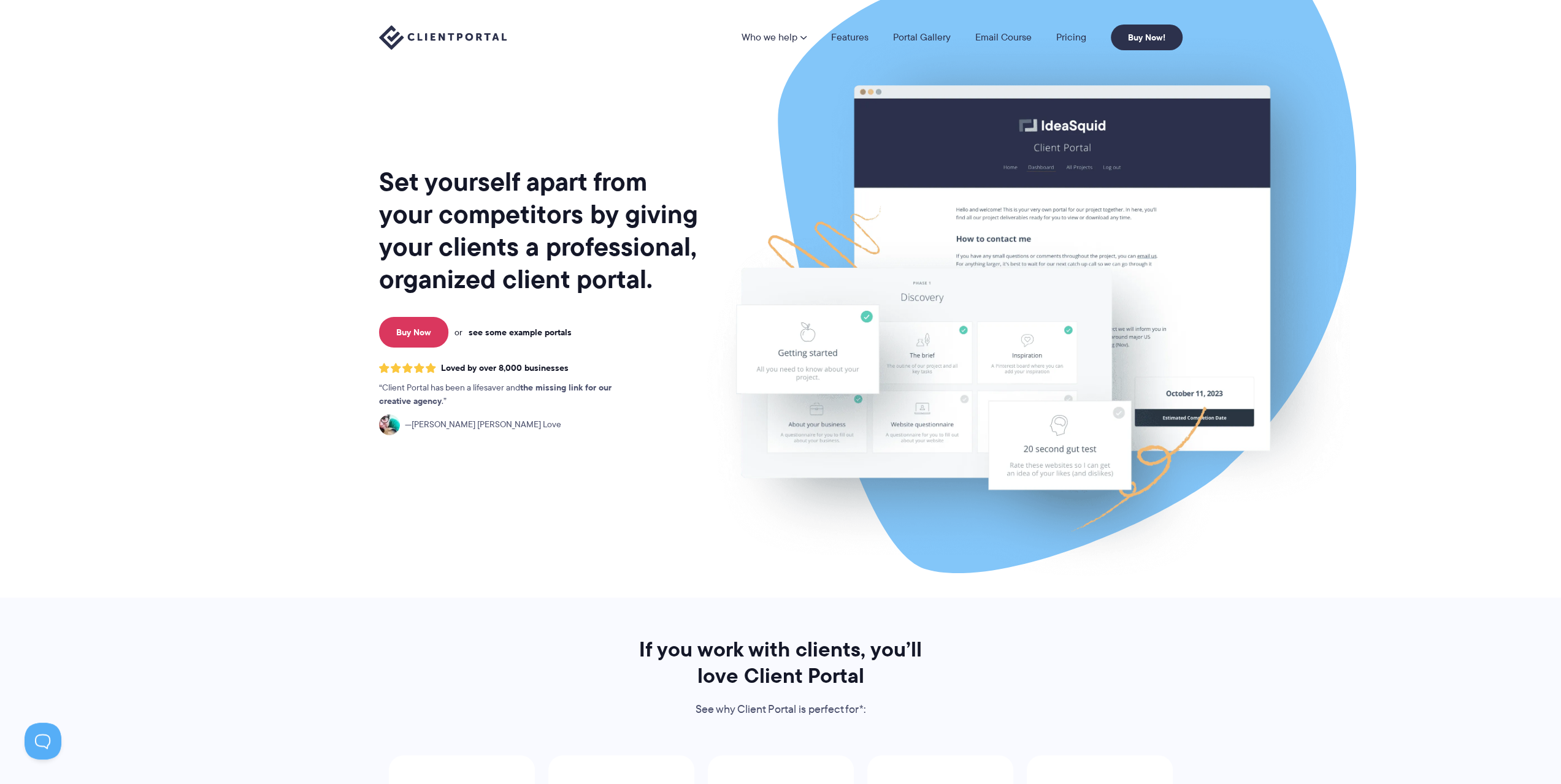
click at [534, 332] on link "see some example portals" at bounding box center [520, 332] width 103 height 11
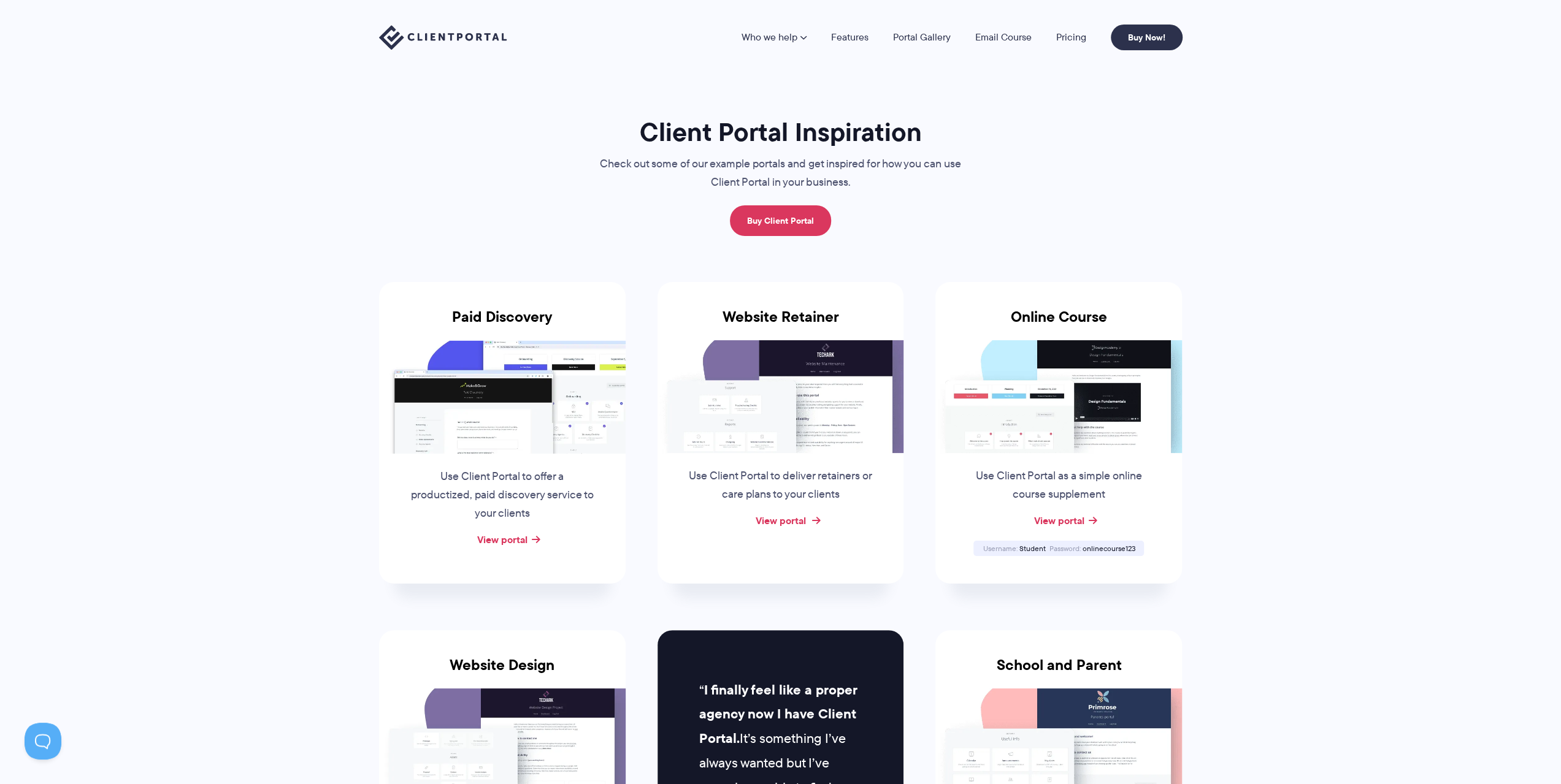
click at [796, 521] on link "View portal" at bounding box center [780, 520] width 51 height 15
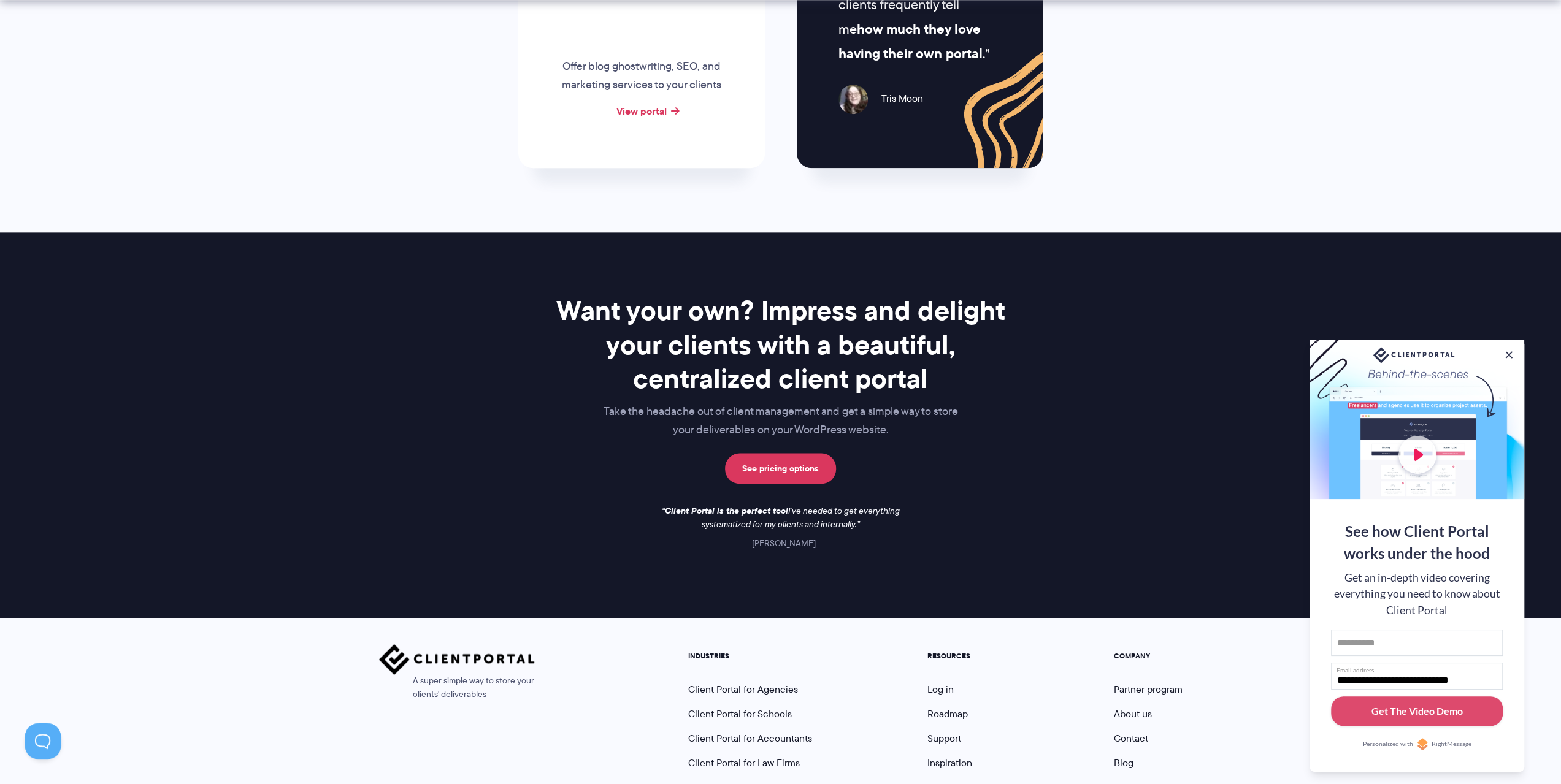
scroll to position [1472, 0]
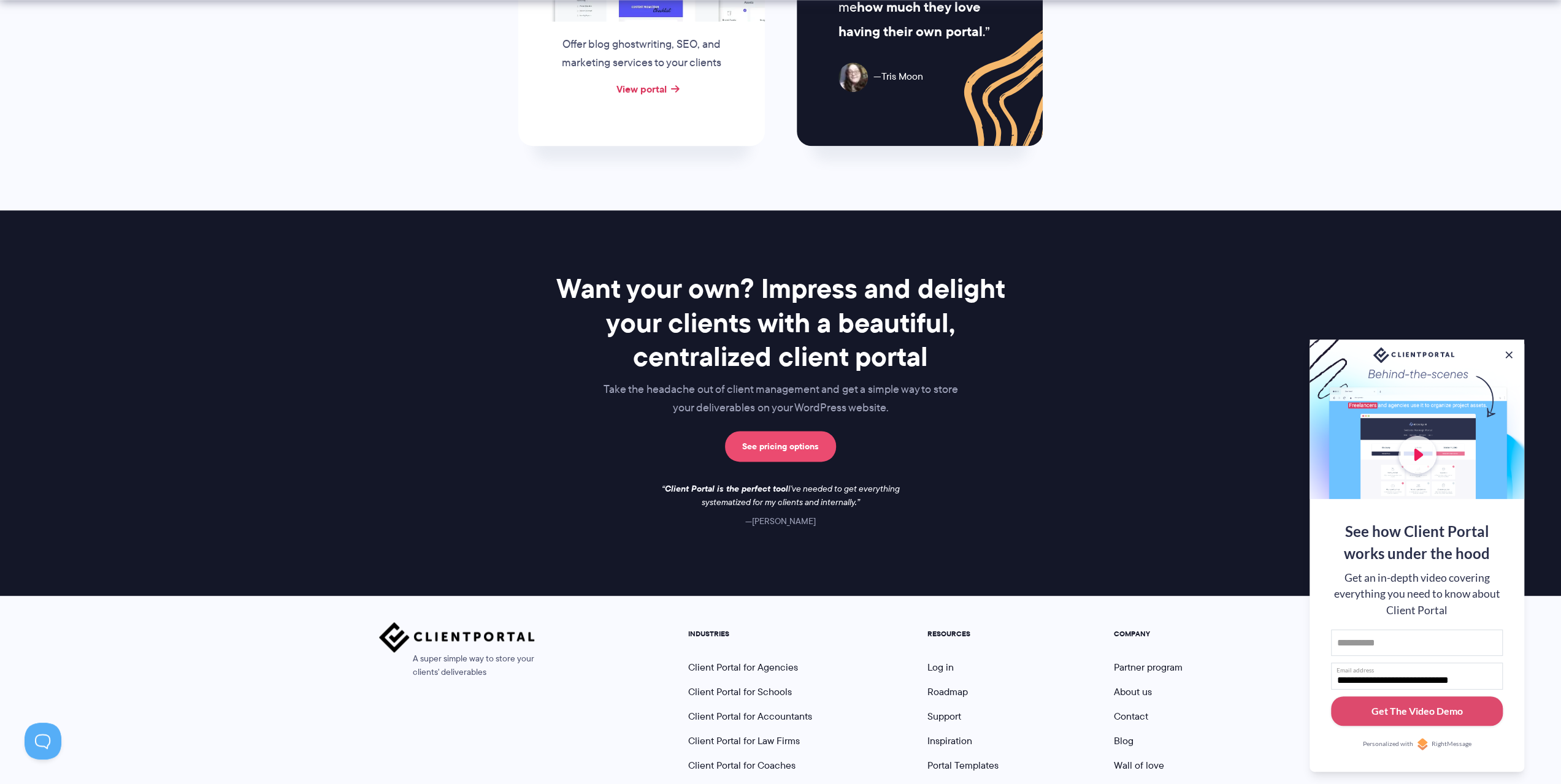
click at [747, 444] on link "See pricing options" at bounding box center [780, 446] width 111 height 30
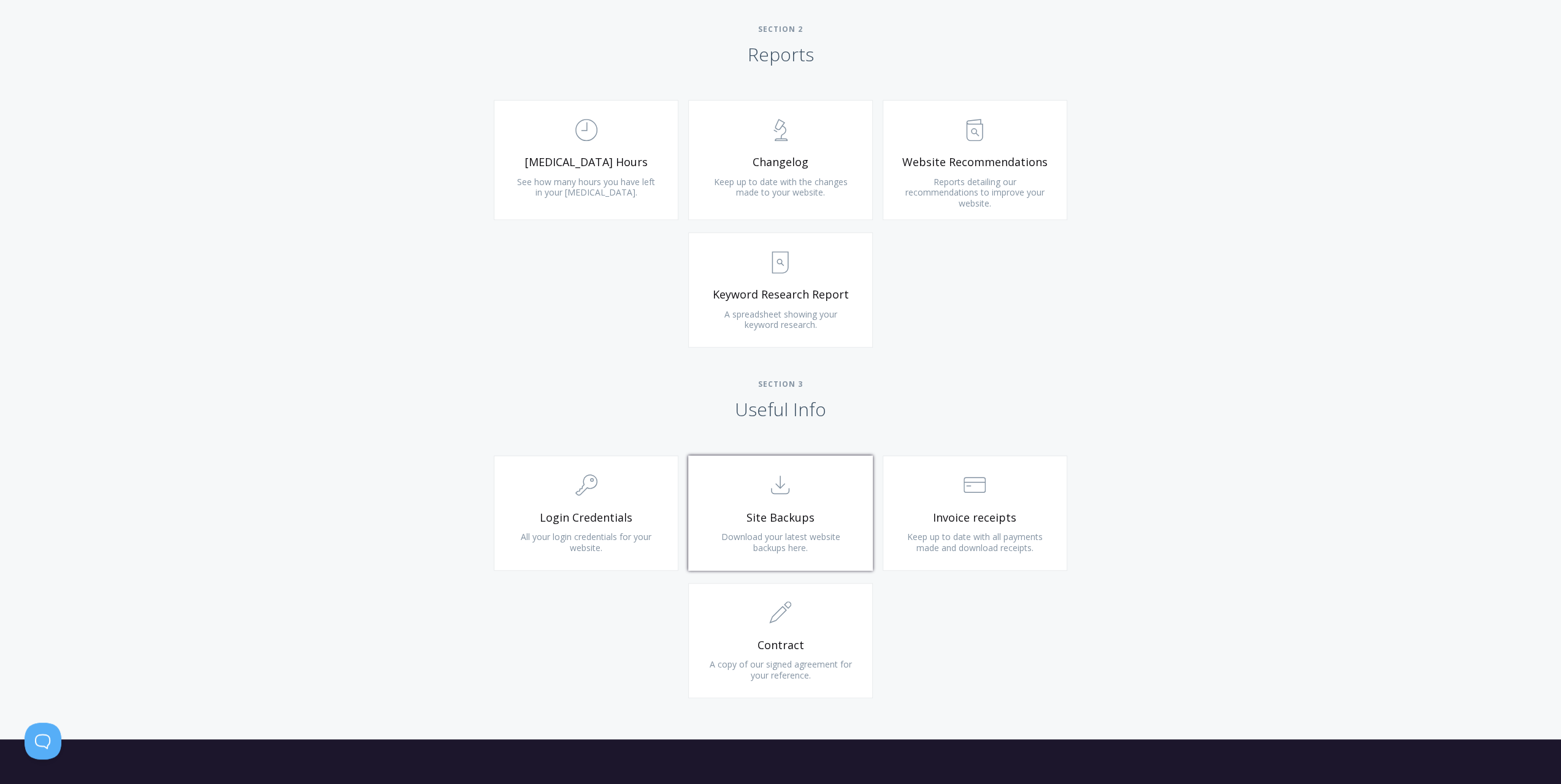
scroll to position [797, 0]
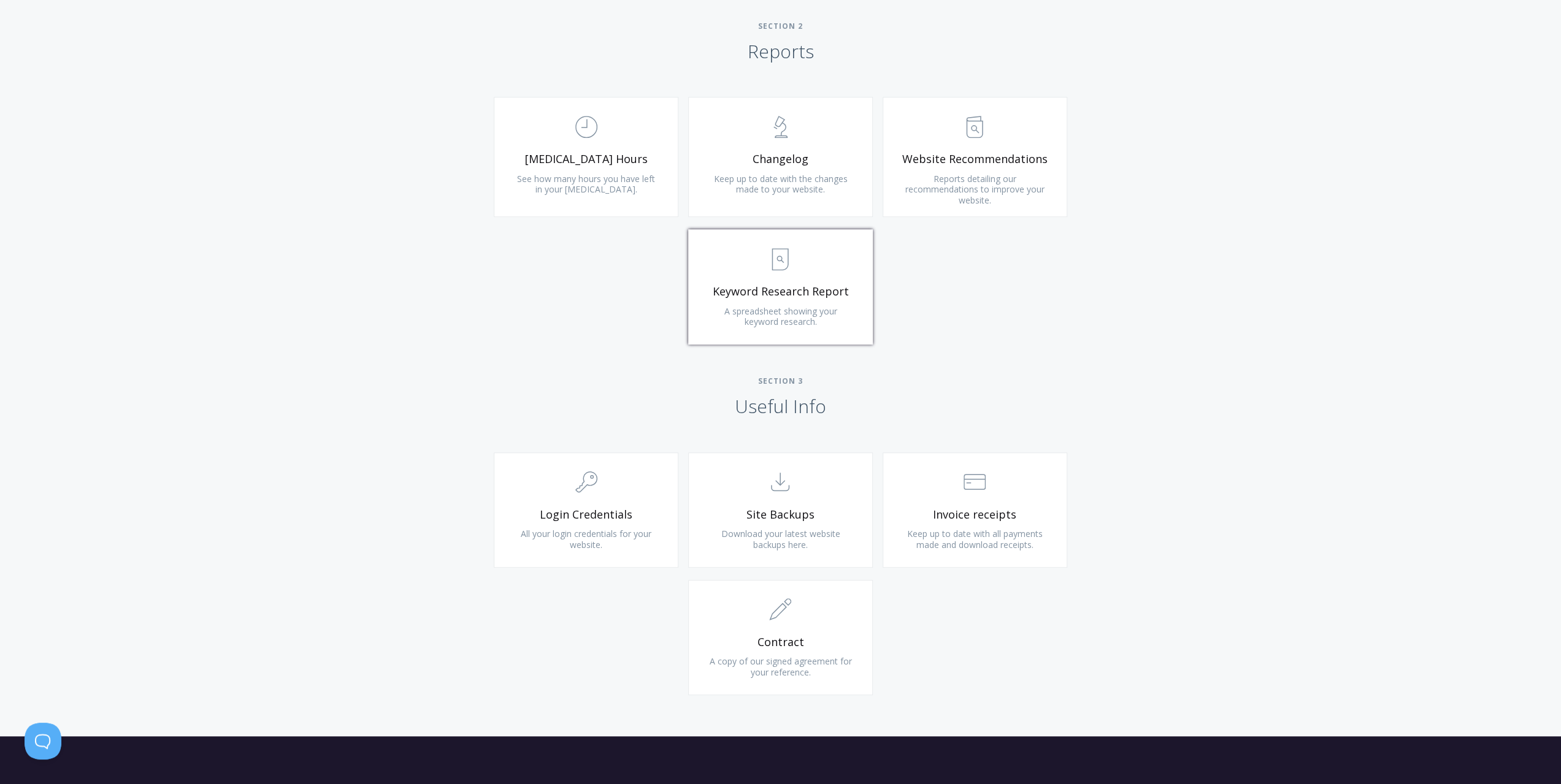
click at [811, 301] on link ".st0{fill:none;stroke:#000000;stroke-width:2;stroke-miterlimit:10;} Untitled-15…" at bounding box center [780, 286] width 185 height 115
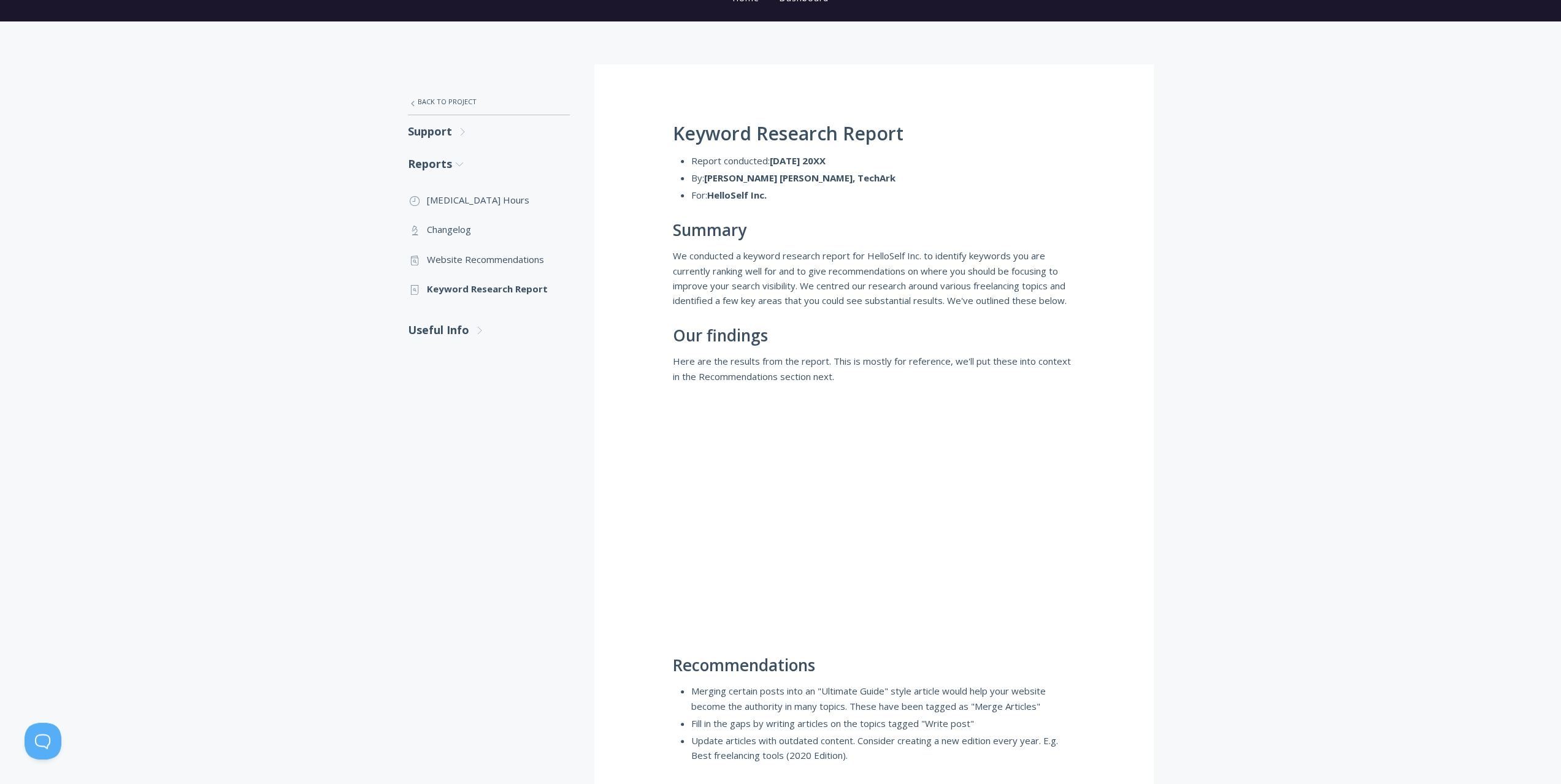
scroll to position [123, 0]
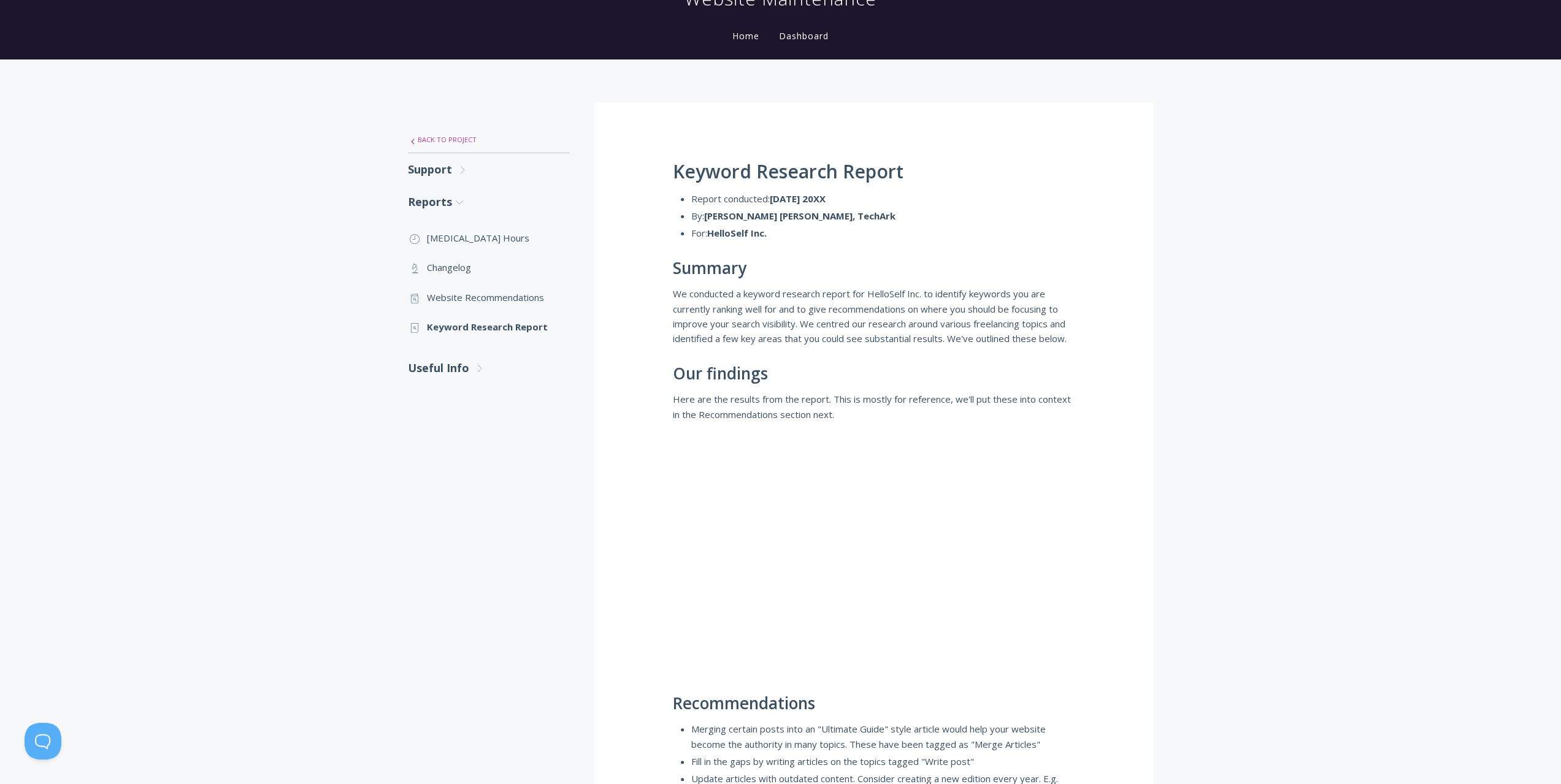
click at [431, 136] on link ".st0{fill:none;stroke:#000000;stroke-width:2;stroke-miterlimit:10;} Untitled-27…" at bounding box center [489, 139] width 162 height 25
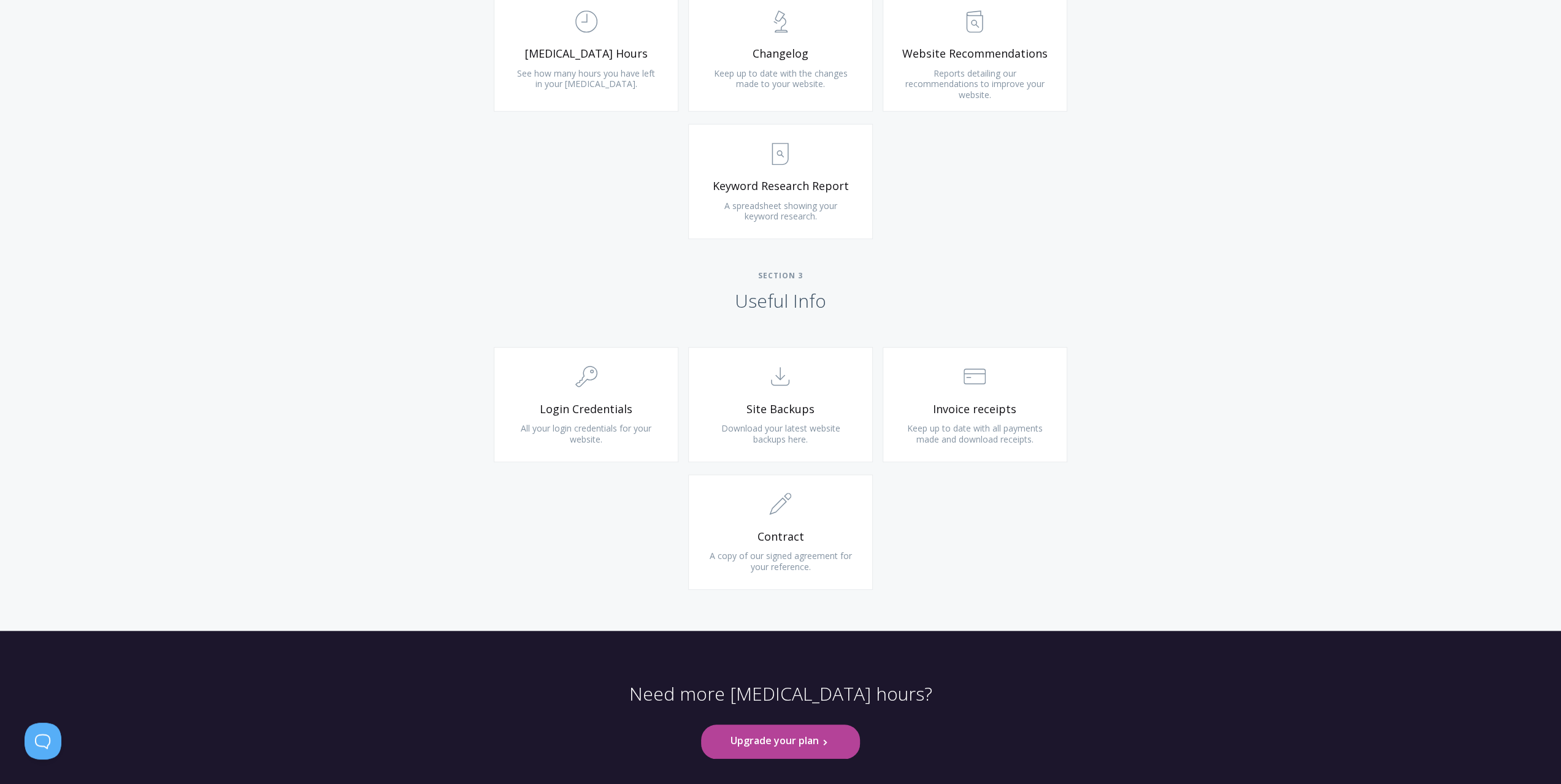
scroll to position [959, 0]
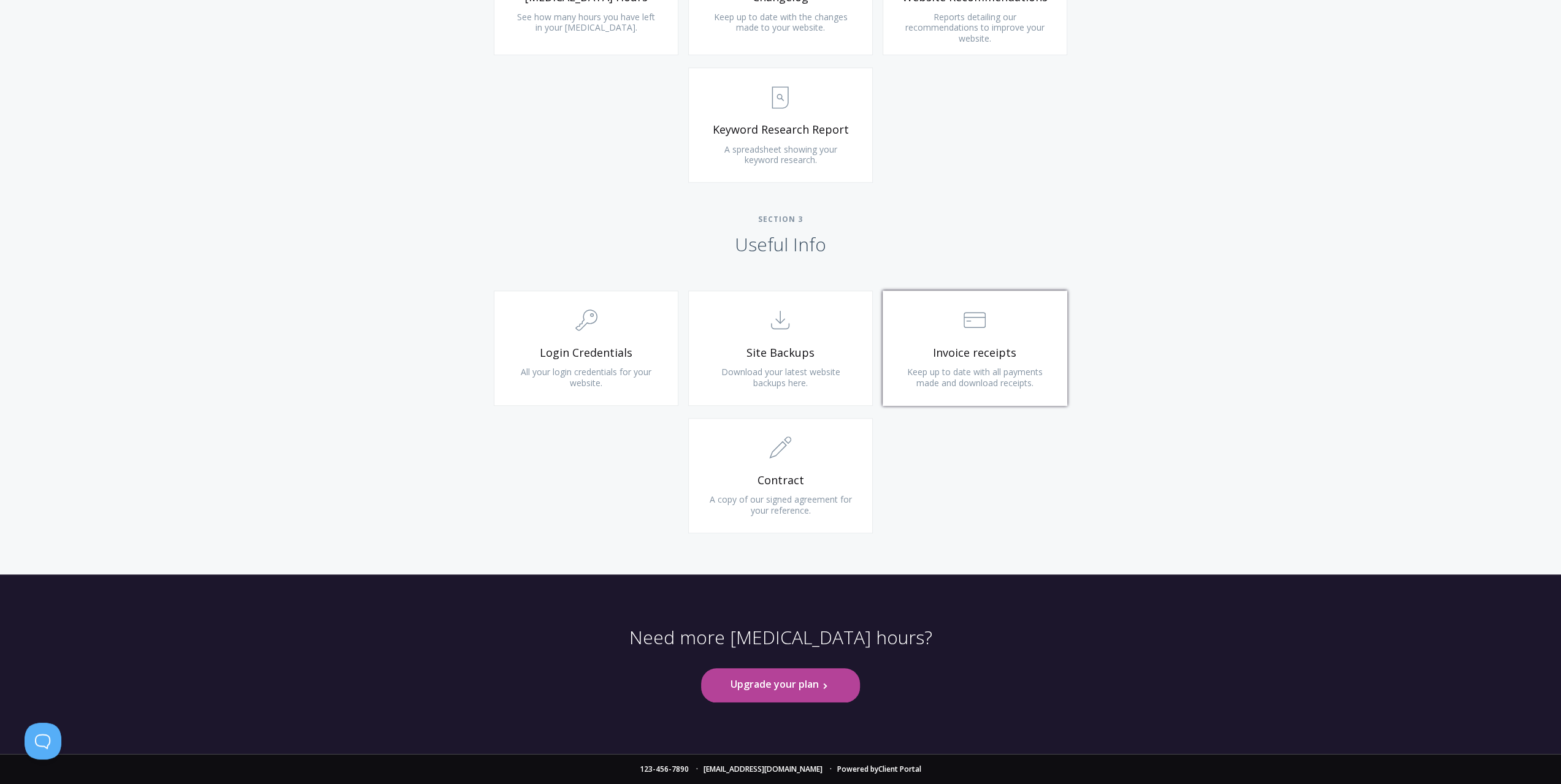
click at [931, 372] on span "Keep up to date with all payments made and download receipts." at bounding box center [974, 377] width 135 height 22
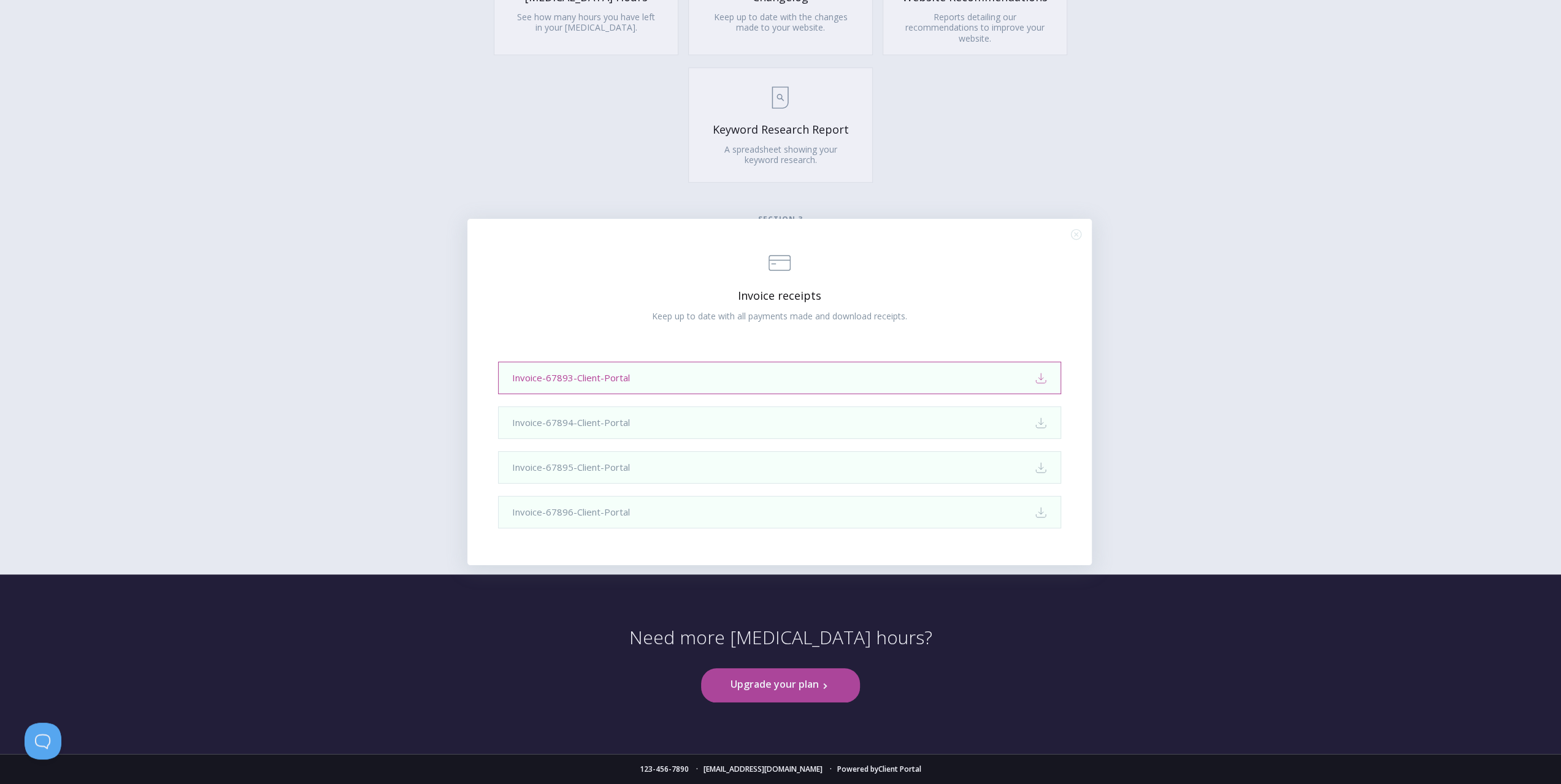
click at [925, 382] on link "Invoice-67893-Client-Portal Download" at bounding box center [780, 377] width 563 height 32
click at [1087, 176] on div ".st0{fill:none;stroke:#000000;stroke-width:2;stroke-miterlimit:10;} Financial I…" at bounding box center [780, 392] width 1561 height 784
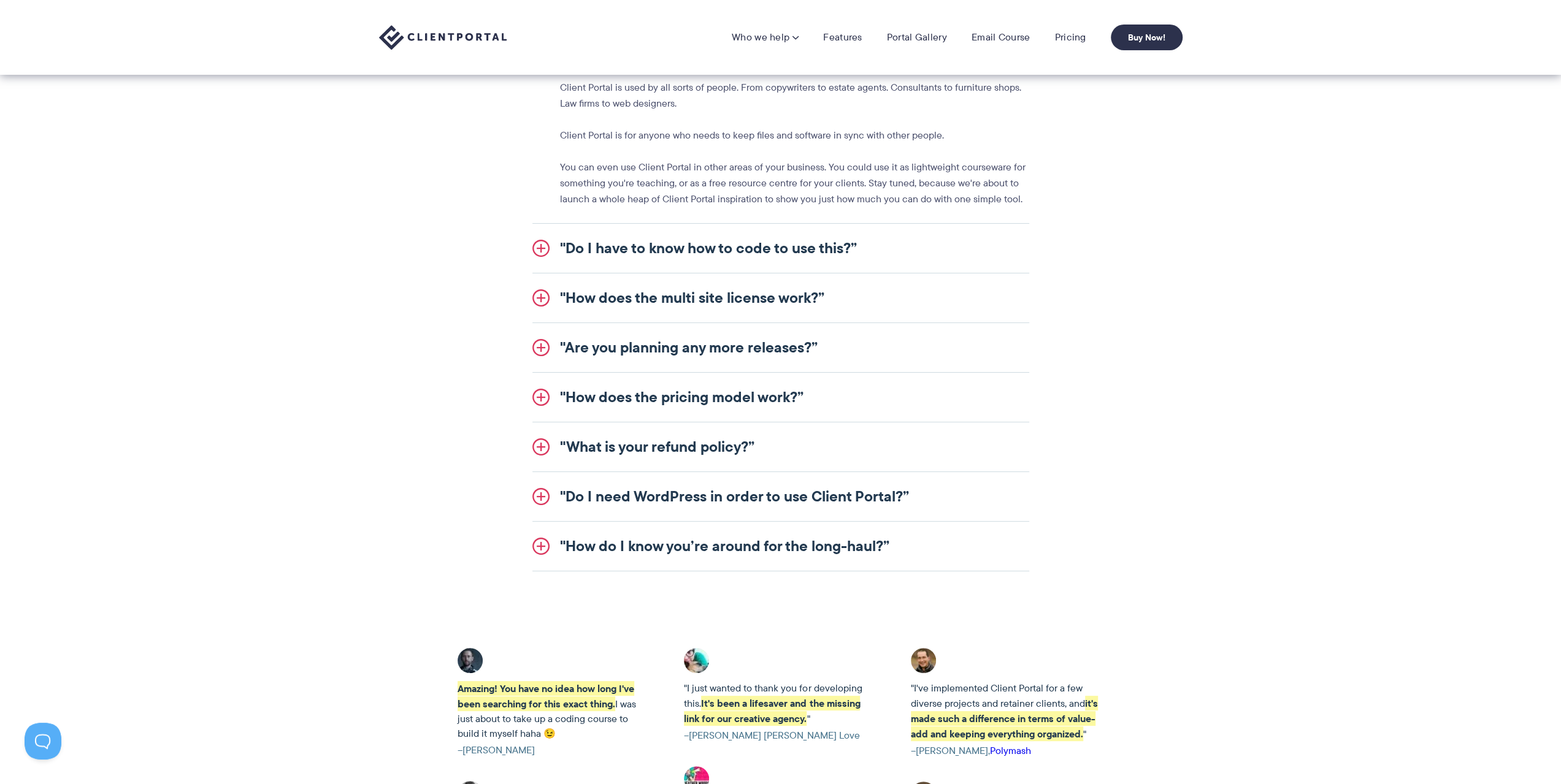
scroll to position [1410, 0]
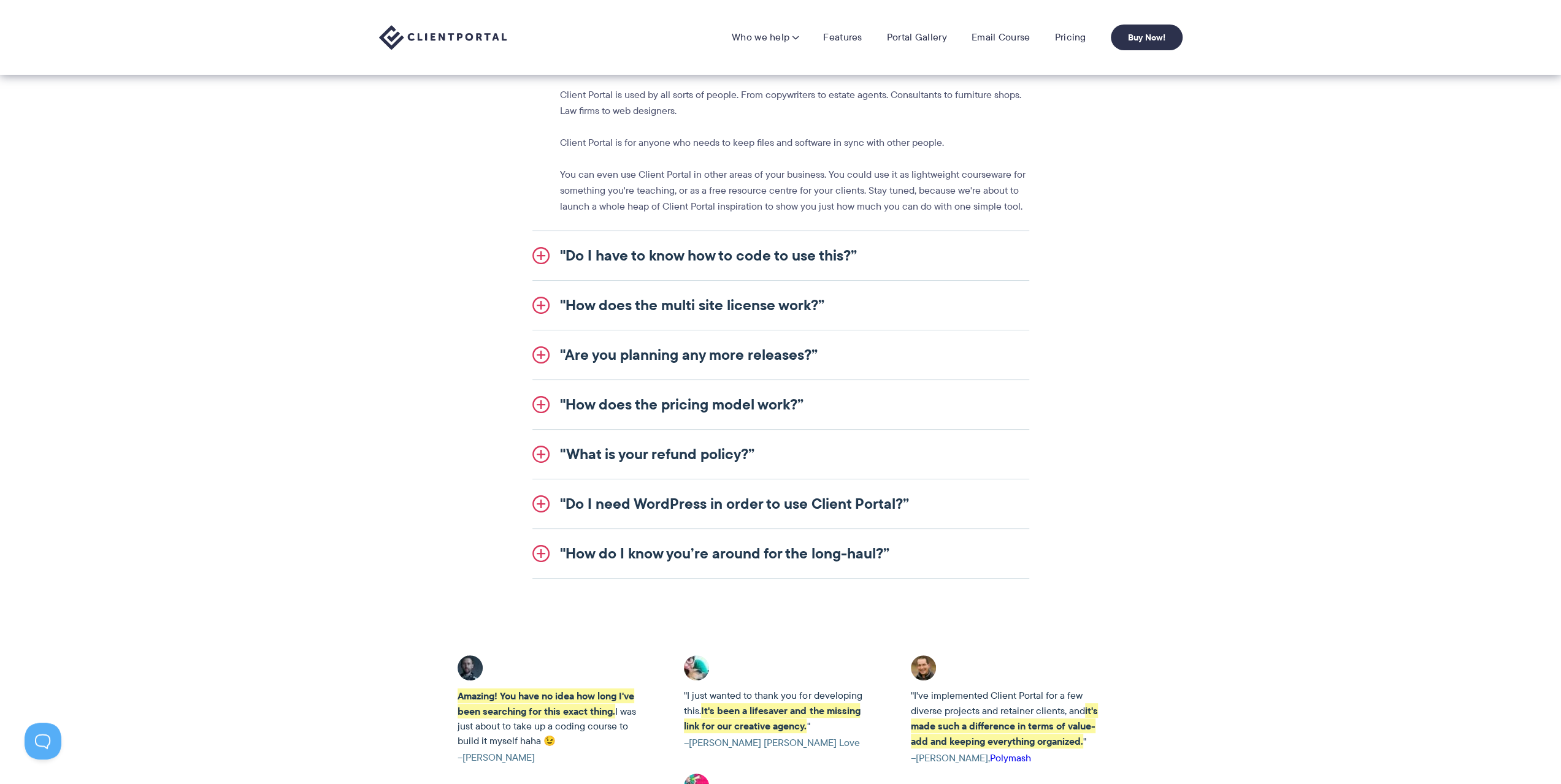
click at [538, 345] on link ""Are you planning any more releases?”" at bounding box center [780, 355] width 497 height 49
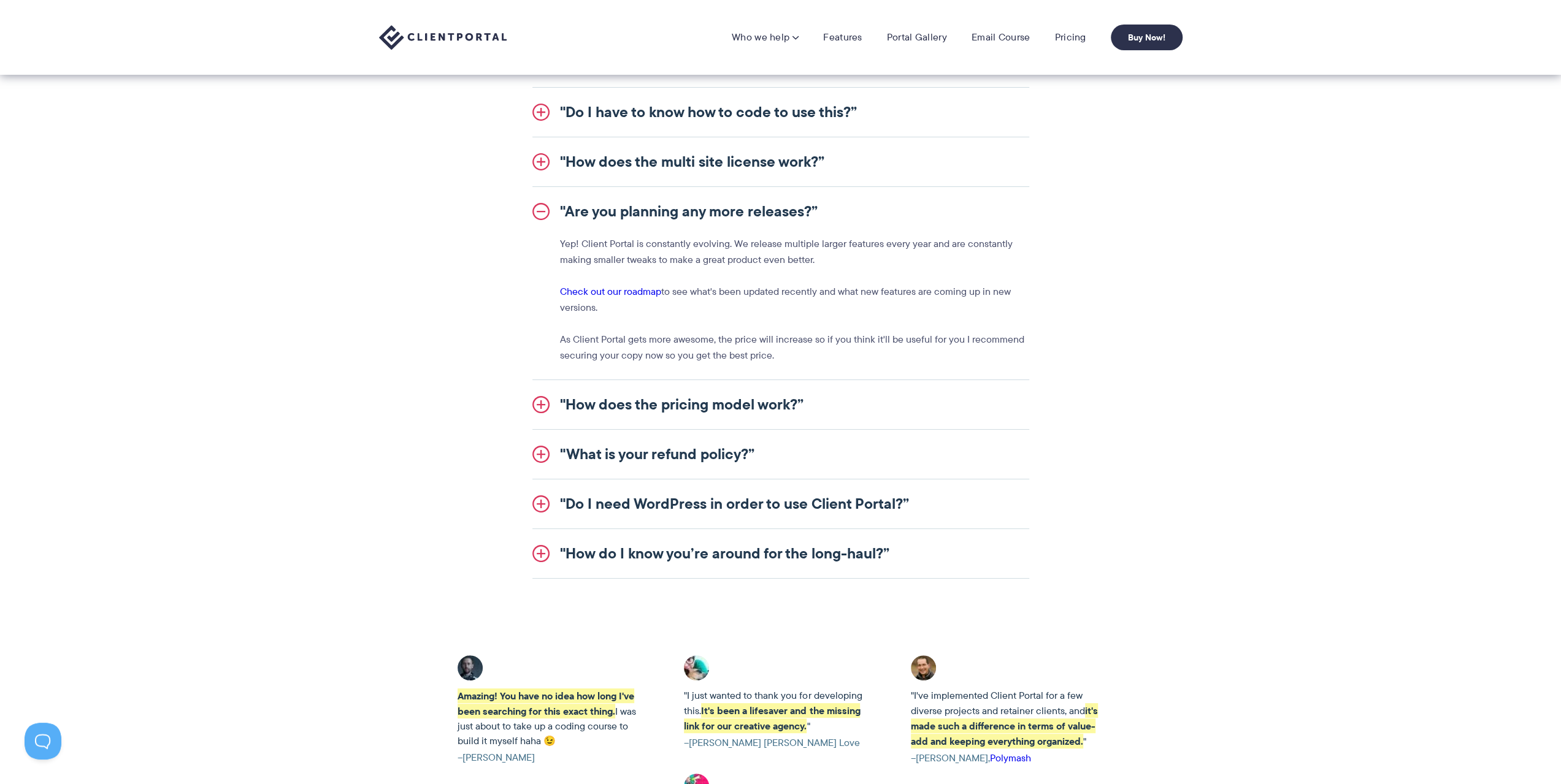
click at [540, 394] on link ""How does the pricing model work?”" at bounding box center [780, 404] width 497 height 49
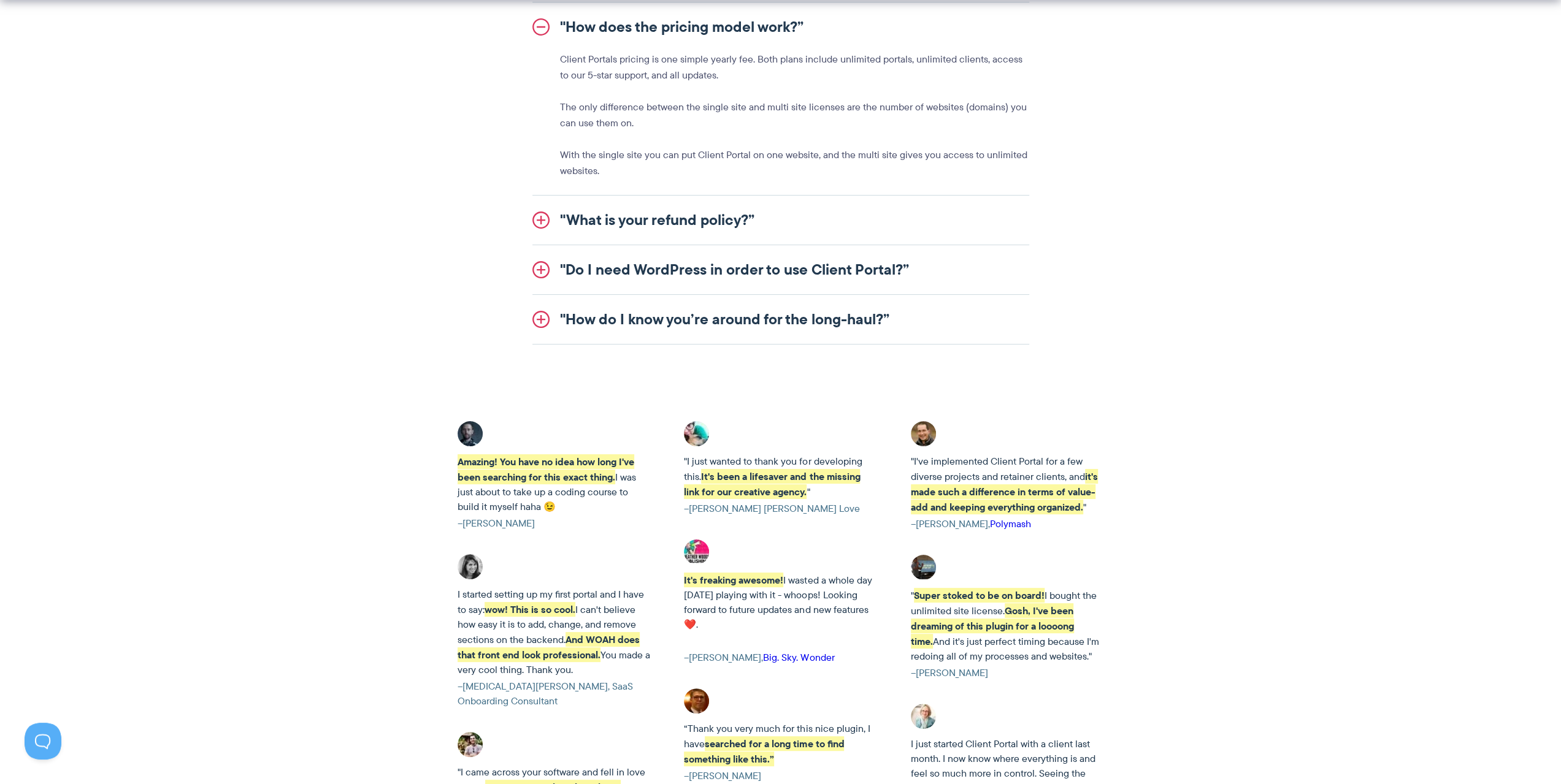
scroll to position [1656, 0]
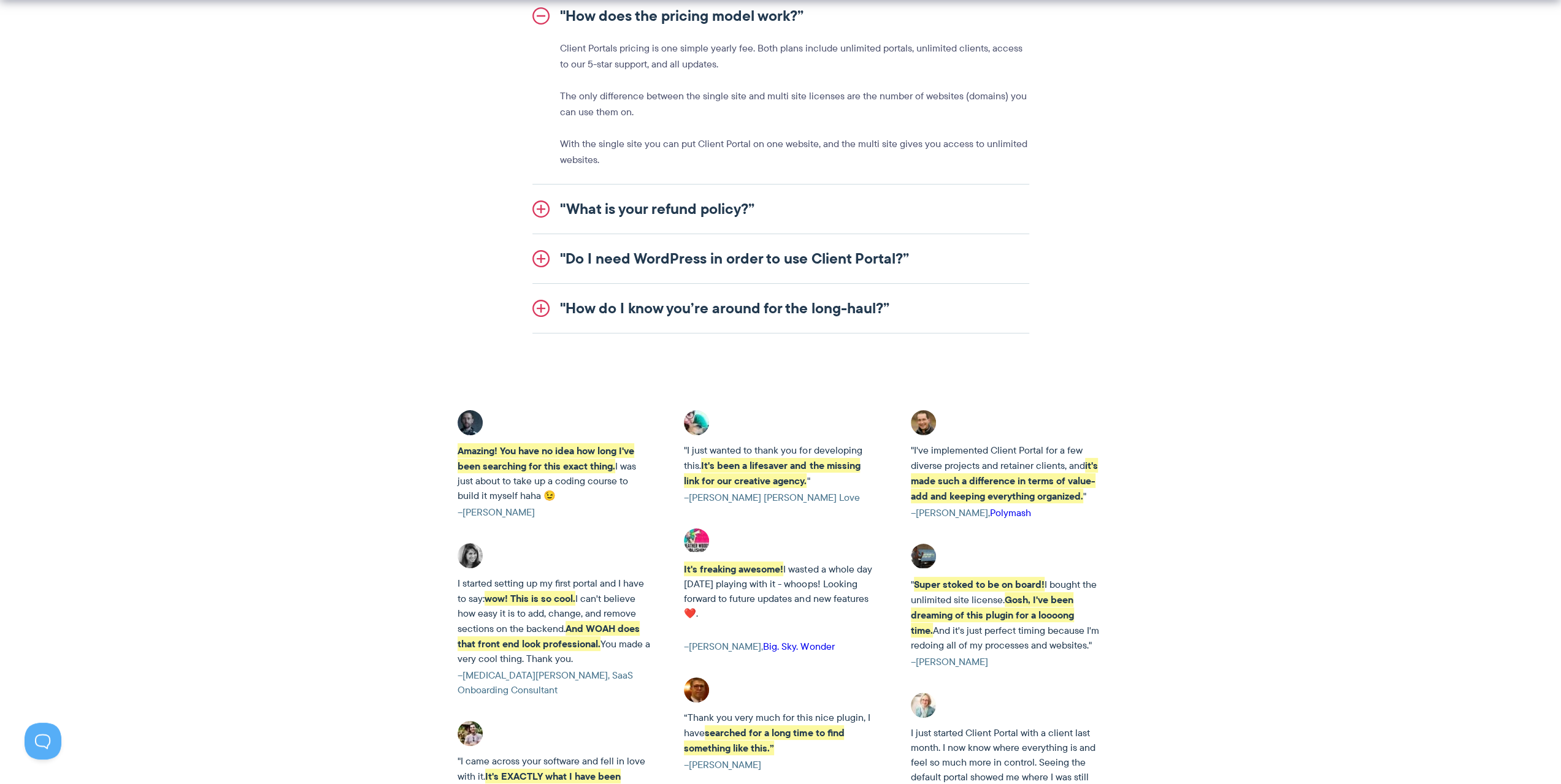
click at [541, 313] on link ""How do I know you’re around for the long-haul?”" at bounding box center [780, 308] width 497 height 49
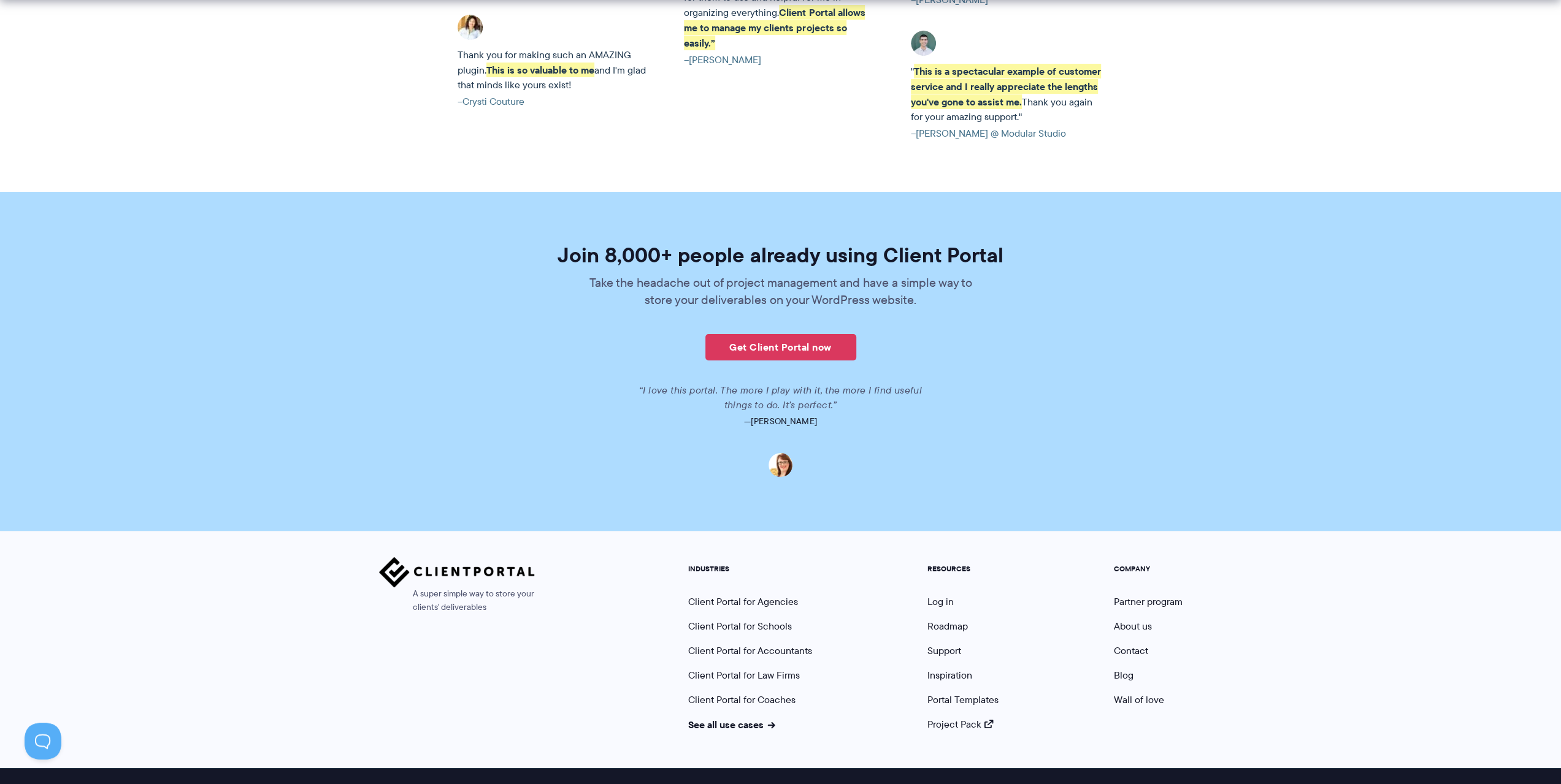
scroll to position [2741, 0]
